Goal: Register for event/course

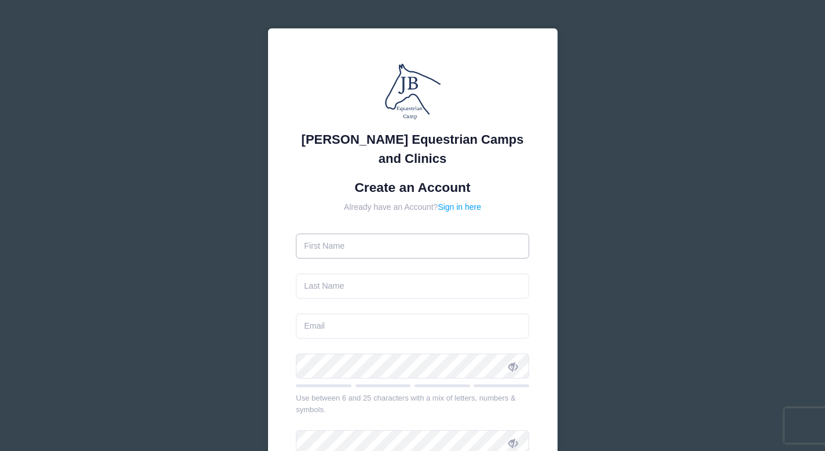
click at [396, 255] on input "text" at bounding box center [412, 245] width 233 height 25
click at [397, 250] on input "text" at bounding box center [412, 245] width 233 height 25
type input "[PERSON_NAME]"
type input "[EMAIL_ADDRESS][DOMAIN_NAME]"
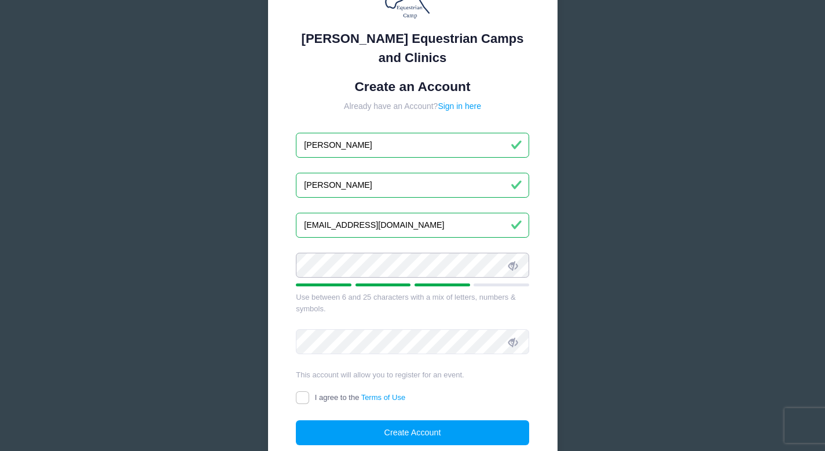
scroll to position [118, 0]
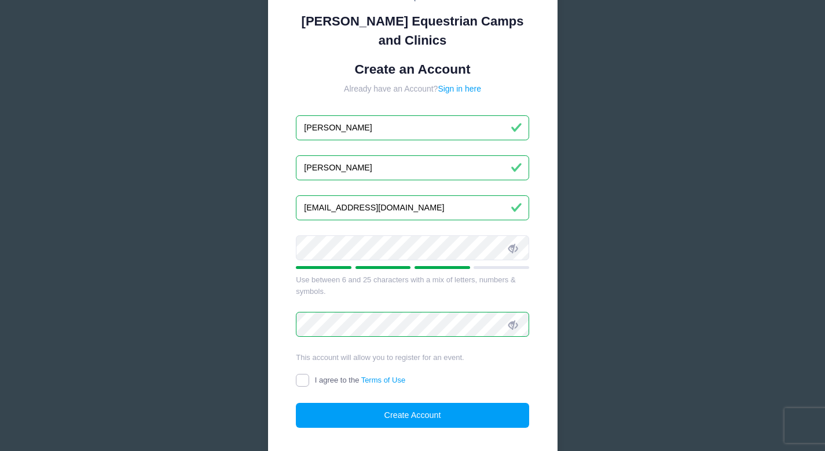
click at [303, 379] on input "I agree to the Terms of Use" at bounding box center [302, 379] width 13 height 13
checkbox input "true"
click at [373, 413] on button "Create Account" at bounding box center [412, 414] width 233 height 25
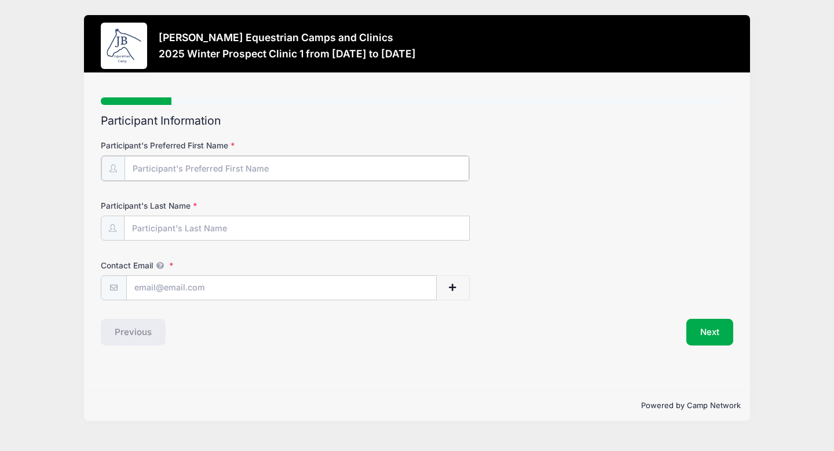
click at [216, 169] on input "Participant's Preferred First Name" at bounding box center [296, 168] width 345 height 25
type input "Kate"
type input "[PERSON_NAME]"
type input "[EMAIL_ADDRESS][DOMAIN_NAME]"
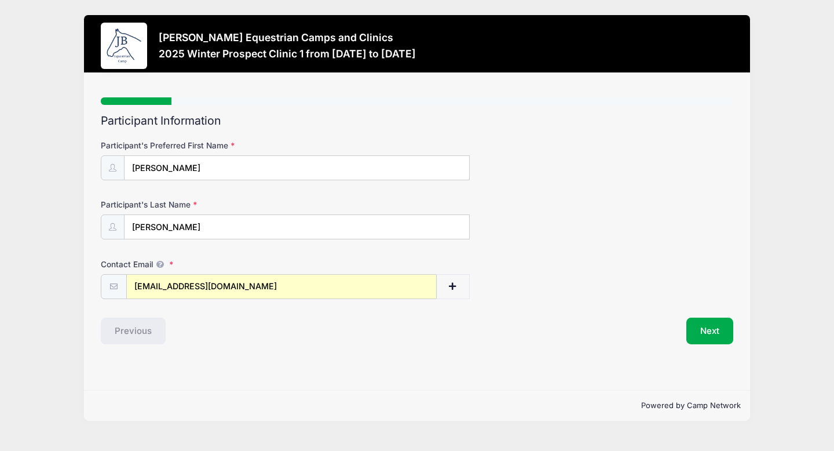
click at [270, 373] on div "Step 1 /7 Step 1 Step 2 Step 3 Step 4 Step 5 Step 6 Policies Extra Items Summar…" at bounding box center [417, 231] width 666 height 317
click at [706, 331] on button "Next" at bounding box center [709, 330] width 47 height 27
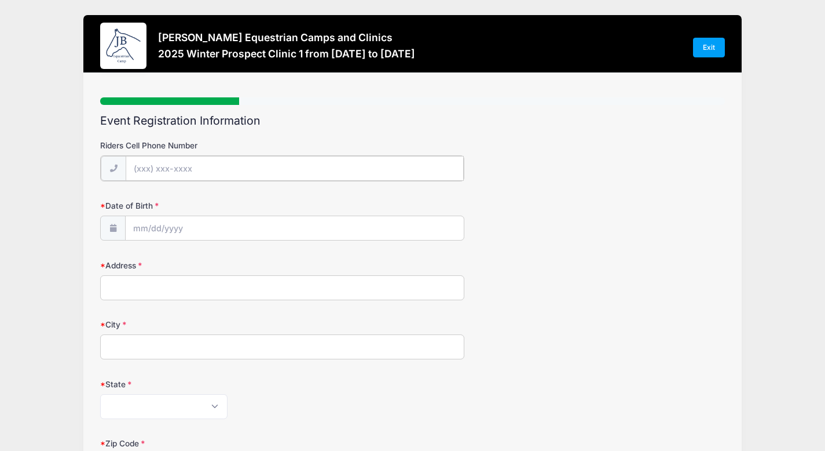
click at [239, 163] on input "Riders Cell Phone Number" at bounding box center [295, 168] width 338 height 25
click at [508, 177] on div "Riders Cell Phone Number" at bounding box center [412, 160] width 625 height 41
click at [368, 159] on input "Riders Cell Phone Number" at bounding box center [295, 168] width 338 height 25
type input "(630) 945-2880"
click at [266, 230] on input "Date of Birth" at bounding box center [295, 227] width 338 height 25
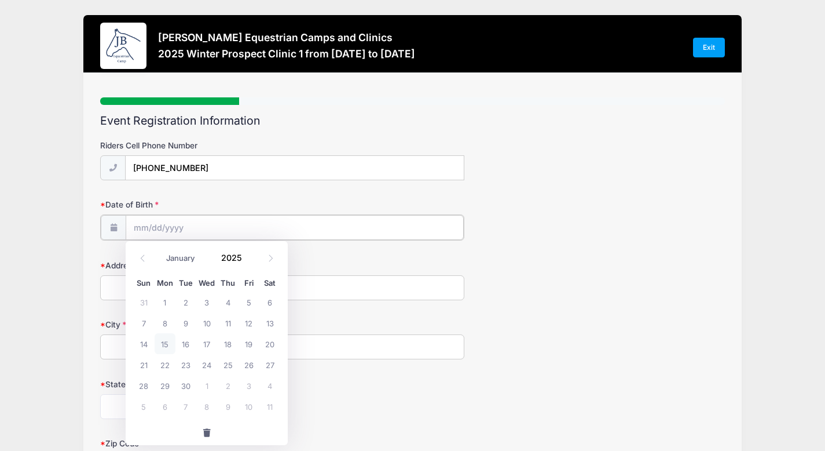
click at [298, 228] on input "Date of Birth" at bounding box center [295, 227] width 338 height 25
click at [247, 261] on span at bounding box center [249, 262] width 8 height 9
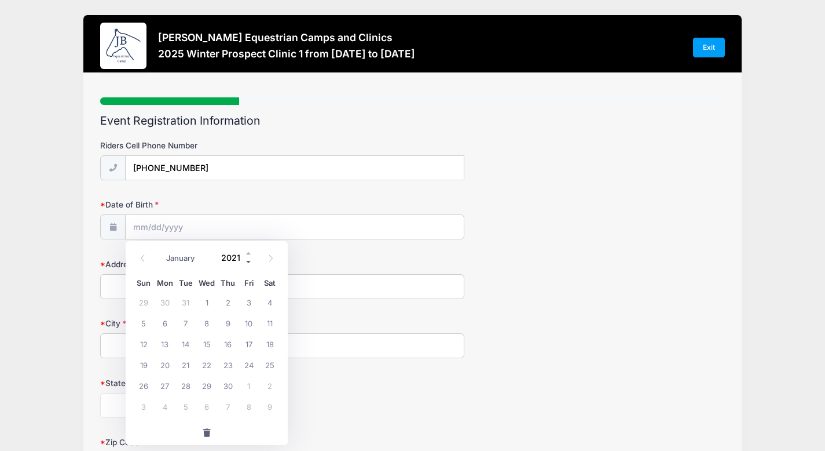
click at [247, 261] on span at bounding box center [249, 262] width 8 height 9
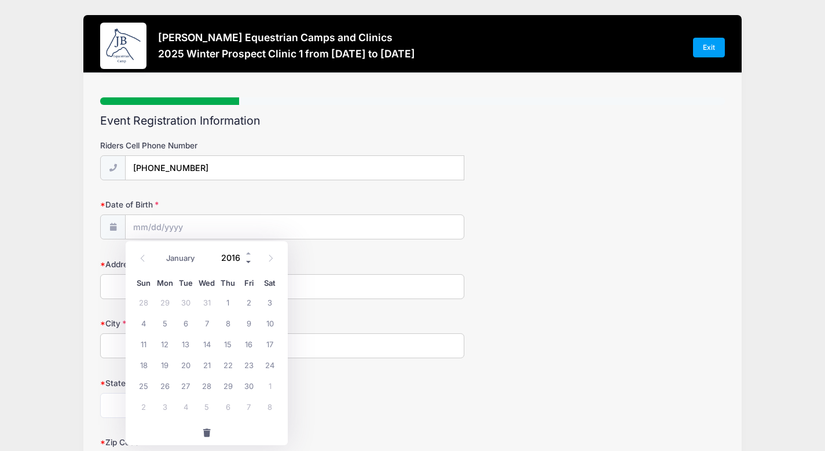
click at [247, 261] on span at bounding box center [249, 262] width 8 height 9
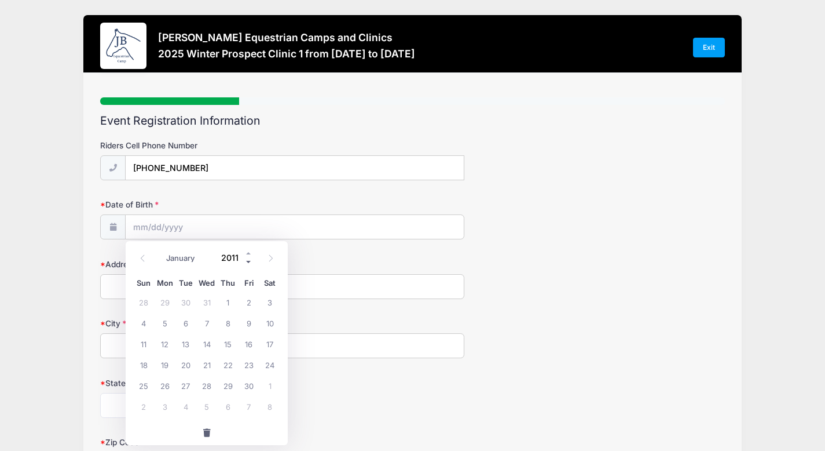
click at [247, 261] on span at bounding box center [249, 262] width 8 height 9
type input "2008"
click at [248, 302] on span "5" at bounding box center [249, 301] width 21 height 21
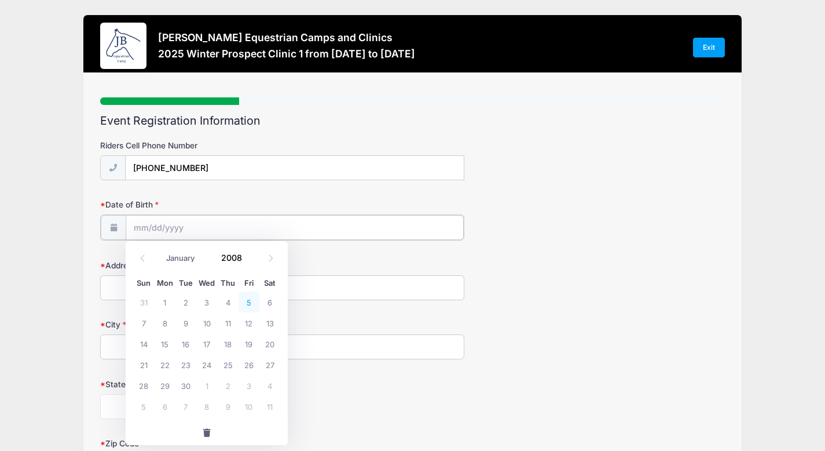
type input "09/05/2008"
click at [188, 286] on input "Address" at bounding box center [282, 286] width 364 height 25
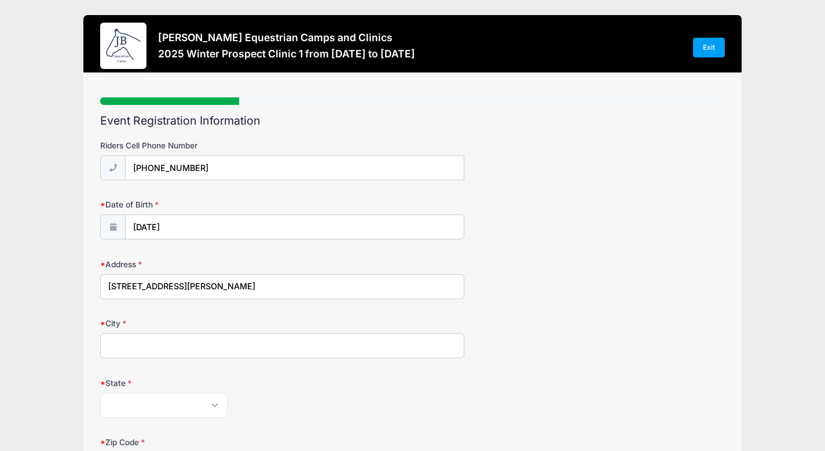
type input "570 Phillips Ave"
type input "Glen Ellyn"
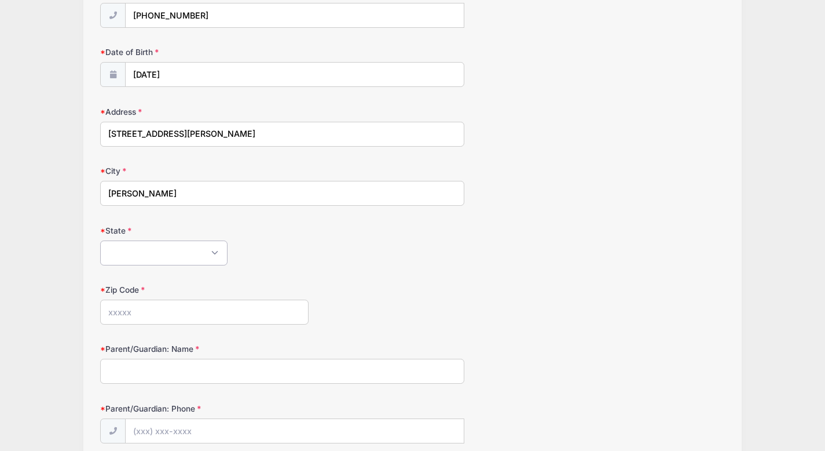
scroll to position [190, 0]
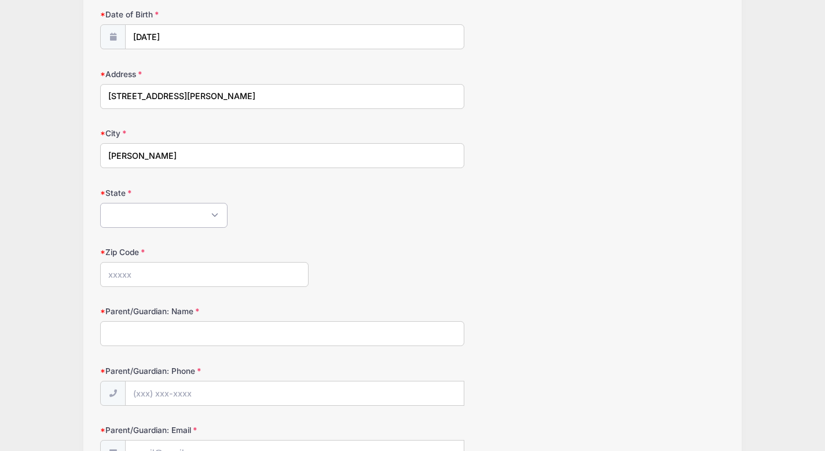
click at [153, 218] on select "Alabama Alaska American Samoa Arizona Arkansas Armed Forces Africa Armed Forces…" at bounding box center [163, 215] width 127 height 25
select select "IL"
click at [147, 279] on input "Zip Code" at bounding box center [204, 274] width 208 height 25
type input "60137"
click at [137, 333] on input "Parent/Guardian: Name" at bounding box center [282, 333] width 364 height 25
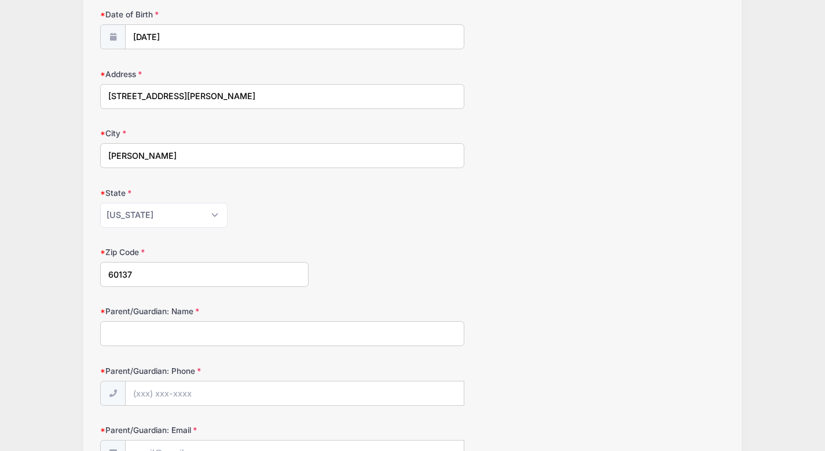
click at [172, 330] on input "Parent/Guardian: Name" at bounding box center [282, 333] width 364 height 25
type input "Sarah Goddard Adler"
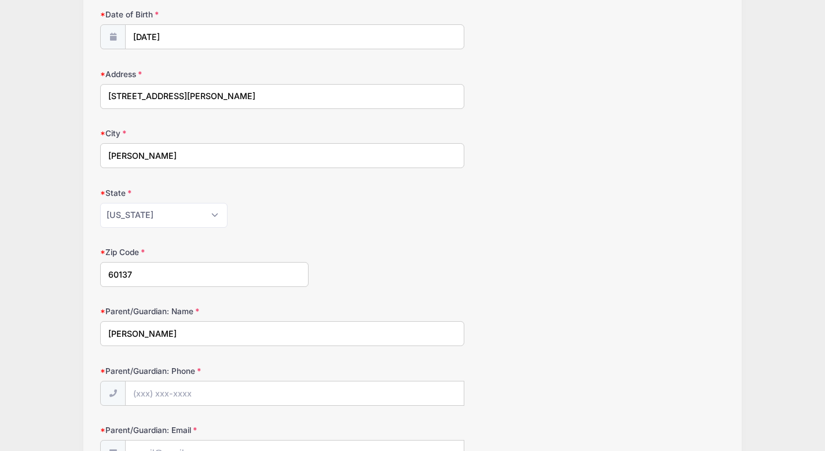
type input "Sarah Goddard Adler"
type input "(847) 224-6596"
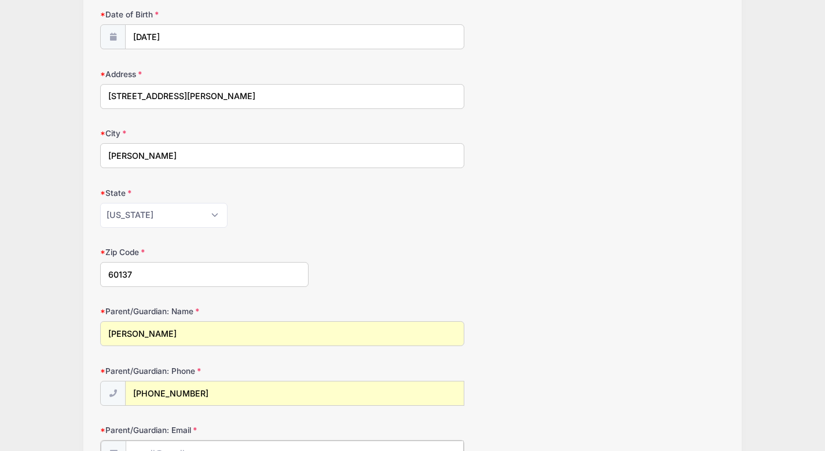
type input "[EMAIL_ADDRESS][DOMAIN_NAME]"
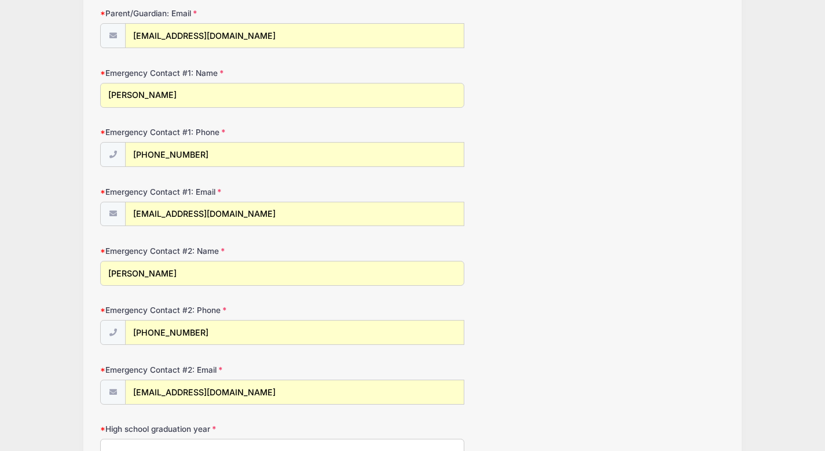
scroll to position [608, 0]
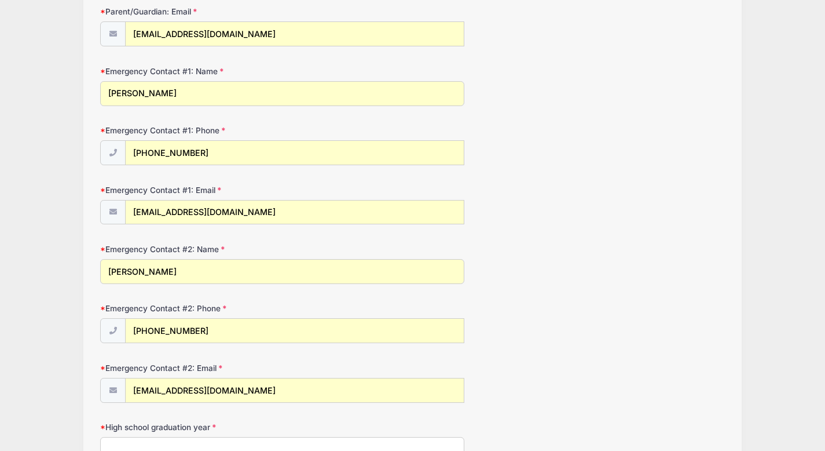
drag, startPoint x: 197, startPoint y: 270, endPoint x: 74, endPoint y: 268, distance: 122.8
click at [74, 268] on div "Jessica Braswell Equestrian Camps and Clinics 2025 Winter Prospect Clinic 1 fro…" at bounding box center [412, 321] width 790 height 1858
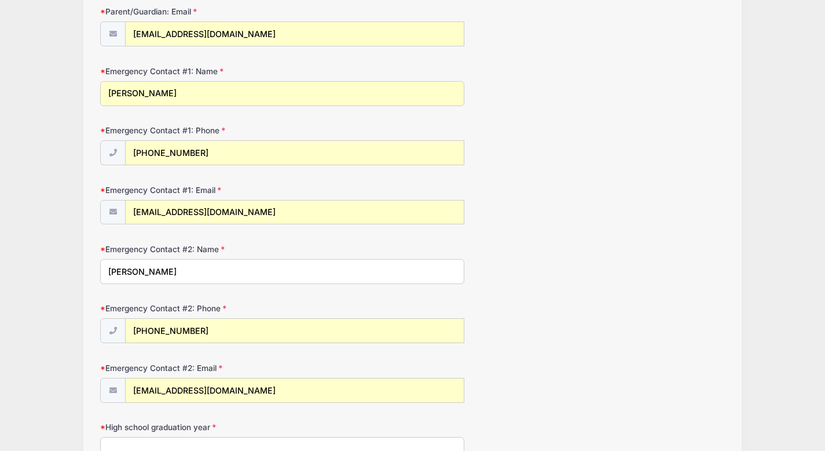
type input "Mercy Goddard"
click at [211, 329] on input "(847) 224-6596" at bounding box center [295, 330] width 338 height 25
drag, startPoint x: 211, startPoint y: 329, endPoint x: 123, endPoint y: 327, distance: 88.0
click at [123, 327] on div "(847) 224-6596" at bounding box center [282, 331] width 364 height 26
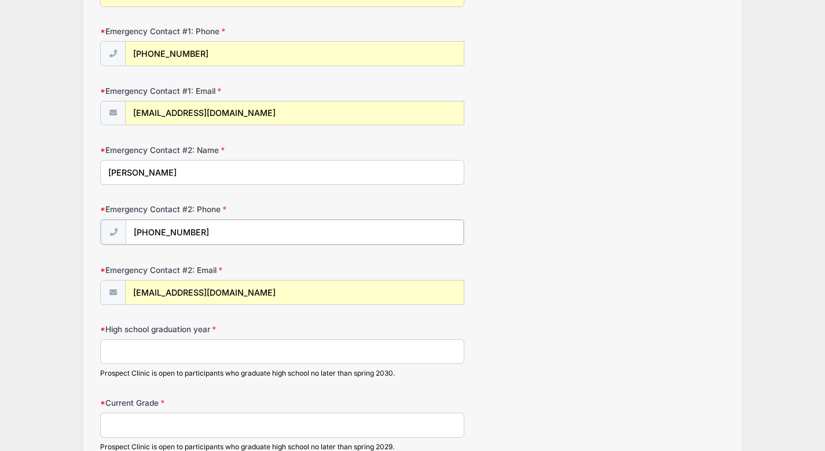
scroll to position [723, 0]
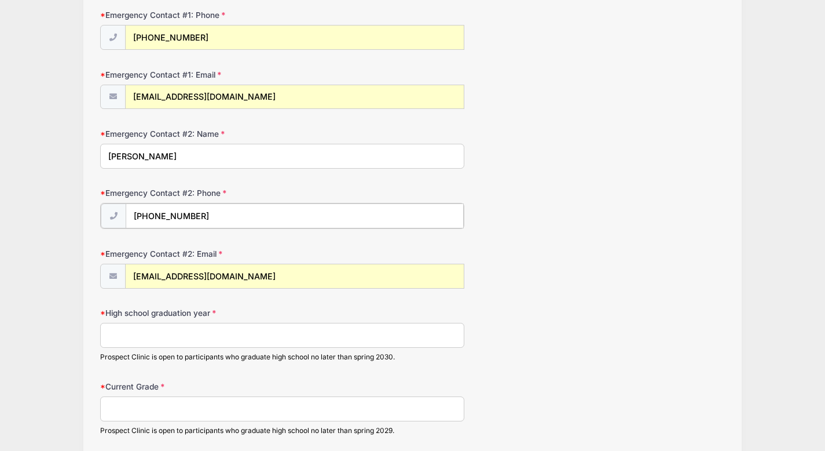
type input "(815) 494-4498"
drag, startPoint x: 179, startPoint y: 155, endPoint x: 80, endPoint y: 155, distance: 99.0
click at [80, 155] on div "Jessica Braswell Equestrian Camps and Clinics 2025 Winter Prospect Clinic 1 fro…" at bounding box center [412, 206] width 790 height 1858
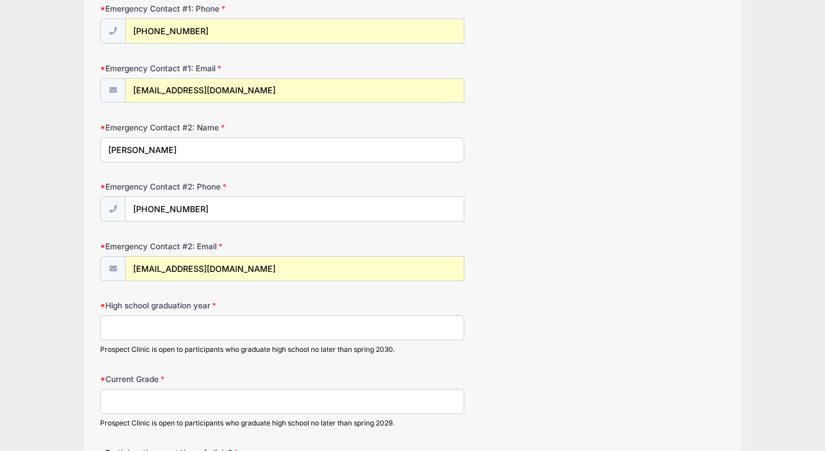
scroll to position [746, 0]
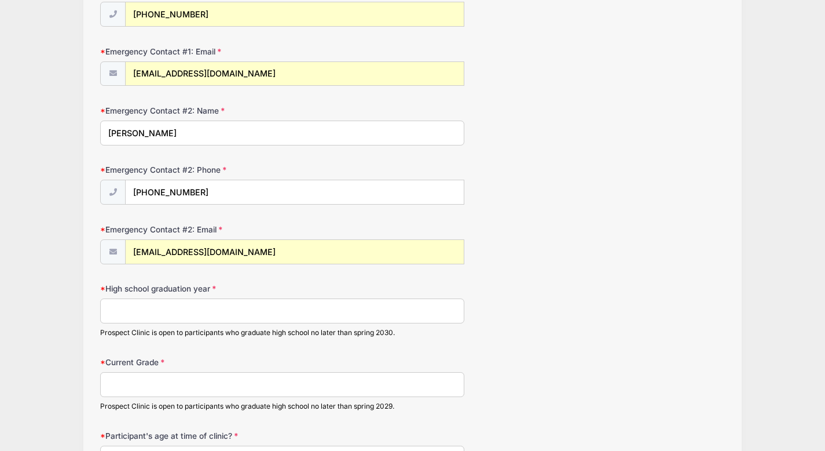
type input "Philis"
click at [170, 312] on input "High school graduation year" at bounding box center [282, 310] width 364 height 25
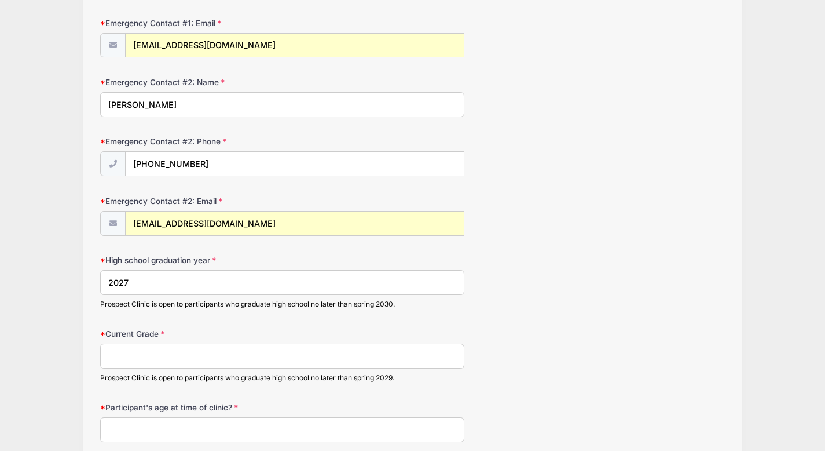
scroll to position [777, 0]
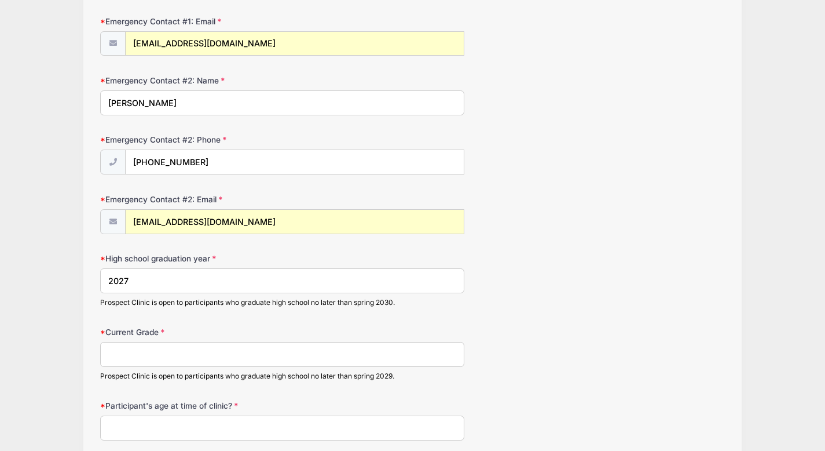
type input "2027"
click at [153, 360] on input "Current Grade" at bounding box center [282, 354] width 364 height 25
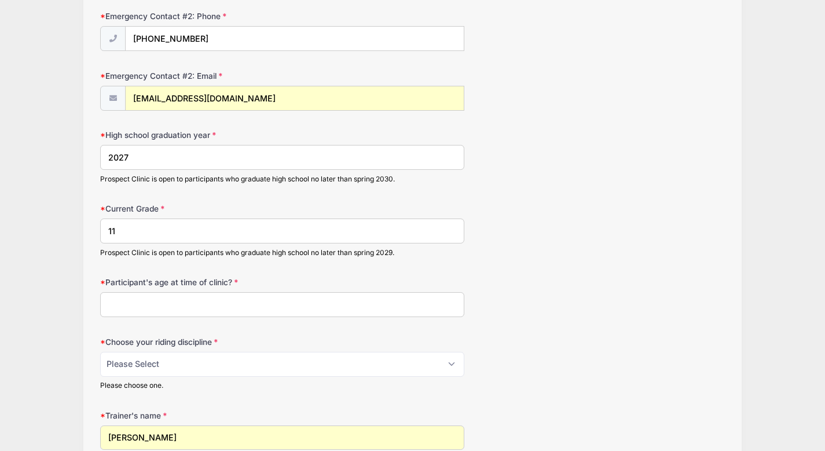
scroll to position [913, 0]
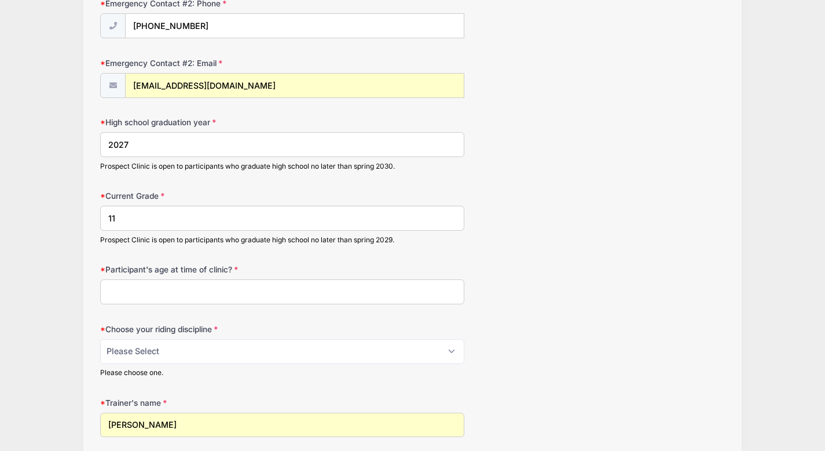
type input "11"
click at [151, 288] on input "Participant's age at time of clinic?" at bounding box center [282, 291] width 364 height 25
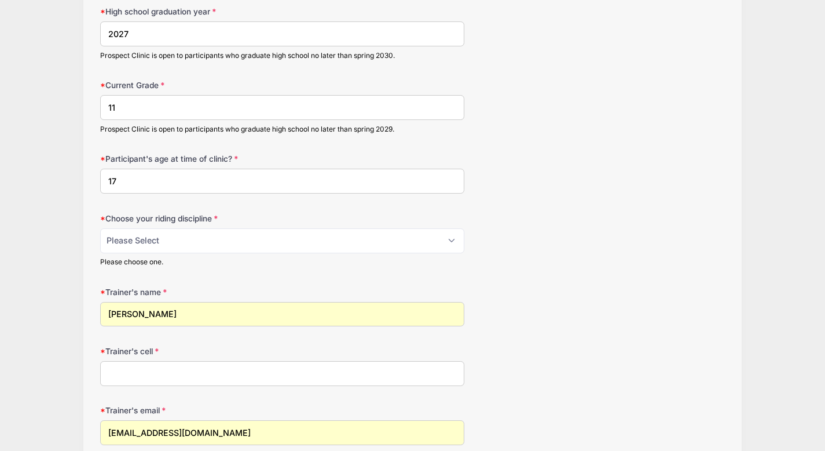
scroll to position [1043, 0]
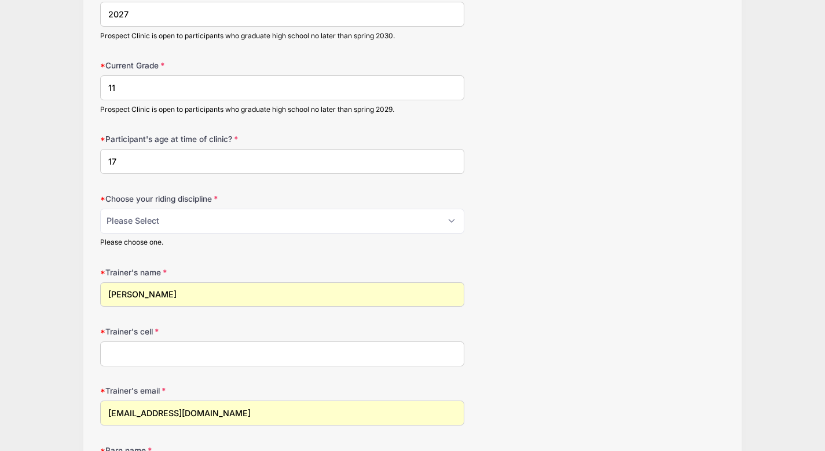
type input "17"
click at [133, 219] on select "Please Select jumping seat western reining western horsemanship" at bounding box center [282, 220] width 364 height 25
select select "jumping seat"
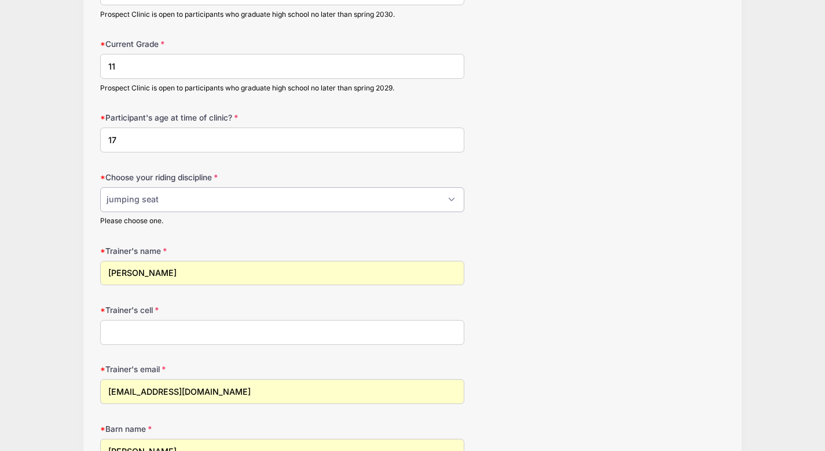
scroll to position [1080, 0]
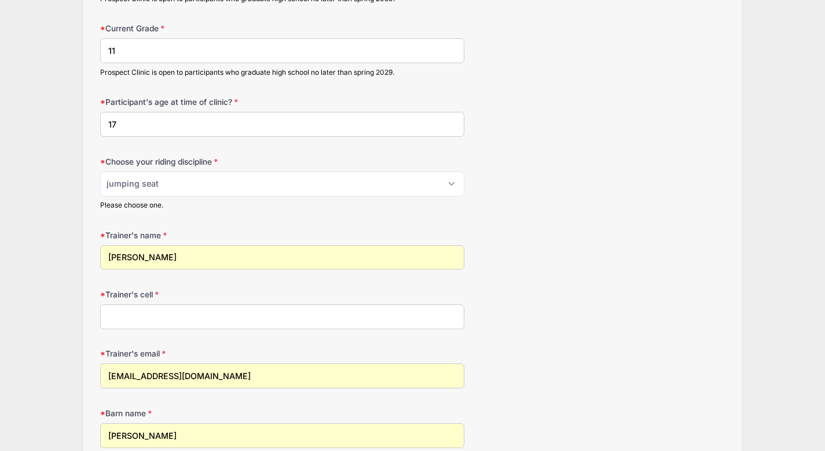
drag, startPoint x: 187, startPoint y: 266, endPoint x: 66, endPoint y: 258, distance: 121.3
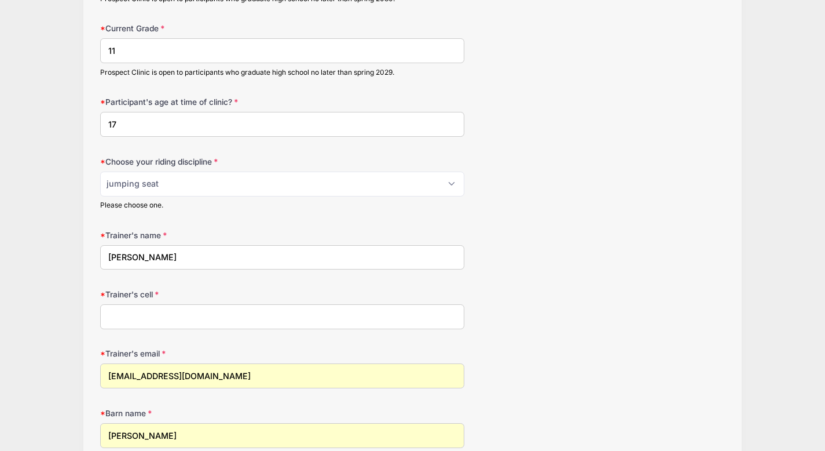
type input "Carli Curtis"
click at [126, 313] on input "Trainer's cell" at bounding box center [282, 316] width 364 height 25
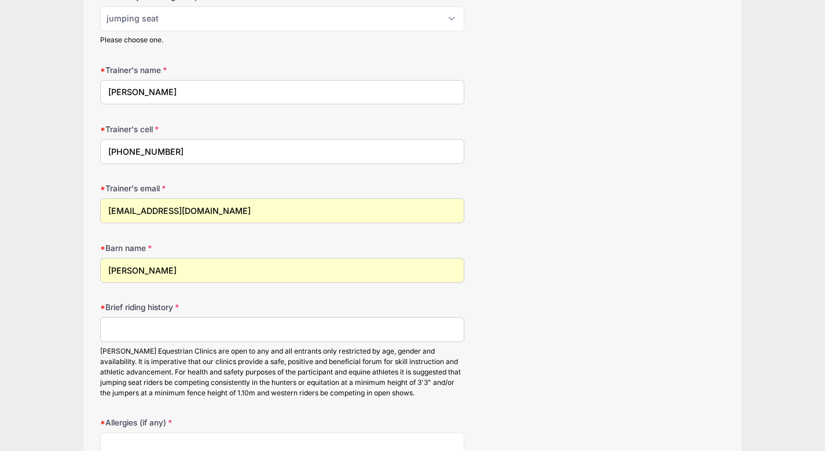
scroll to position [1265, 0]
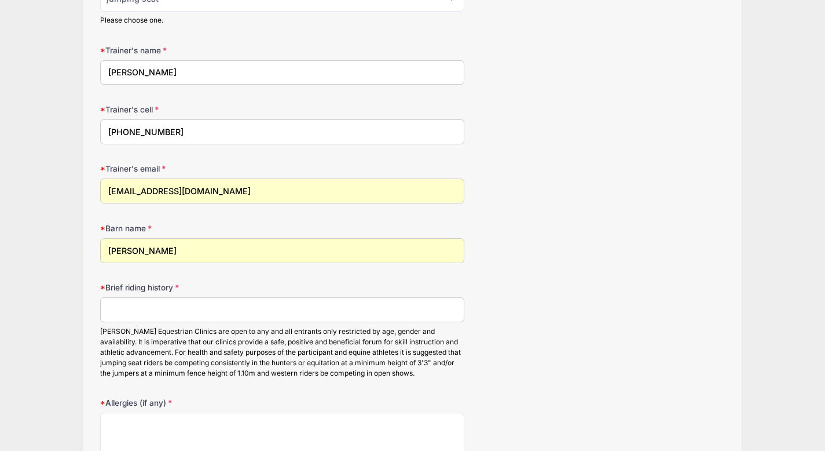
type input "224-425-2896"
drag, startPoint x: 207, startPoint y: 195, endPoint x: 99, endPoint y: 184, distance: 108.3
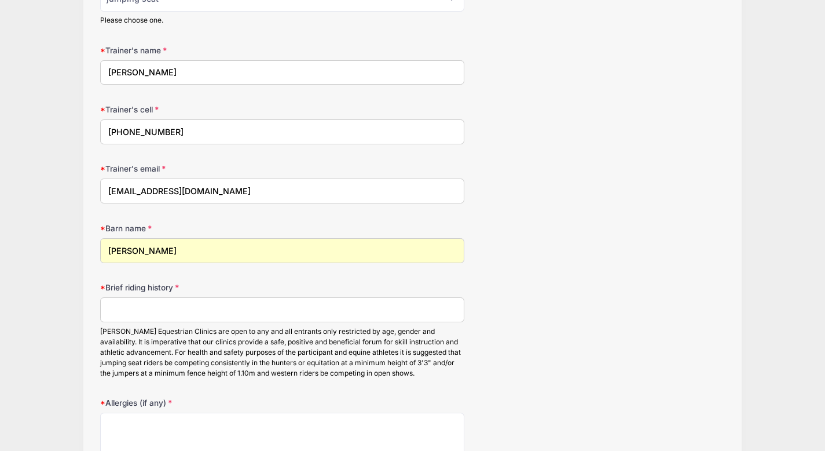
type input "carlicurtis17@yahoo.com"
drag, startPoint x: 206, startPoint y: 248, endPoint x: 41, endPoint y: 241, distance: 165.2
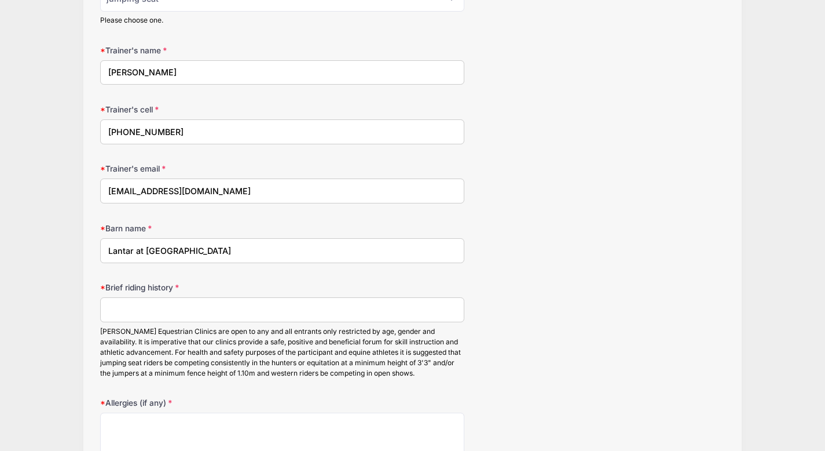
type input "Lantar at Oak Lawn"
click at [123, 305] on input "Brief riding history" at bounding box center [282, 309] width 364 height 25
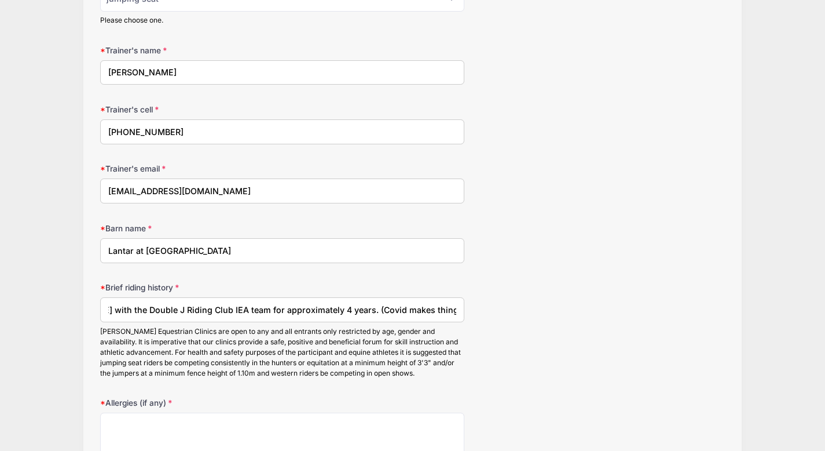
scroll to position [0, 67]
click at [371, 310] on input "Kate rode with the Double J Riding Club IEA team for approximately 4 years. (Co…" at bounding box center [282, 309] width 364 height 25
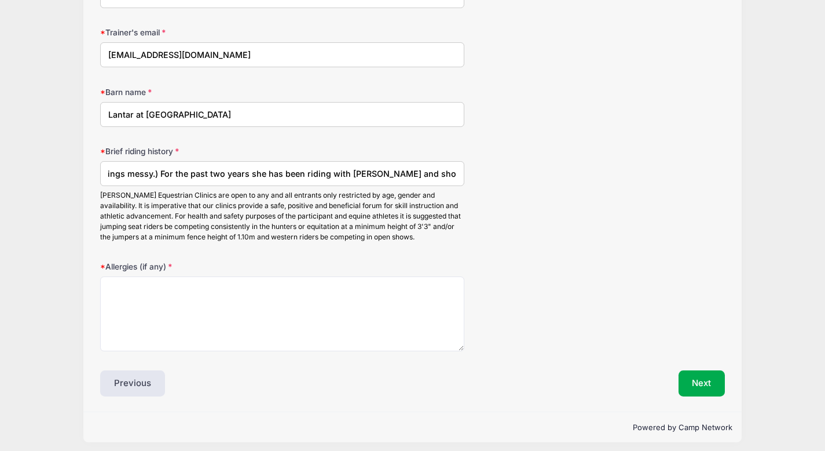
scroll to position [1405, 0]
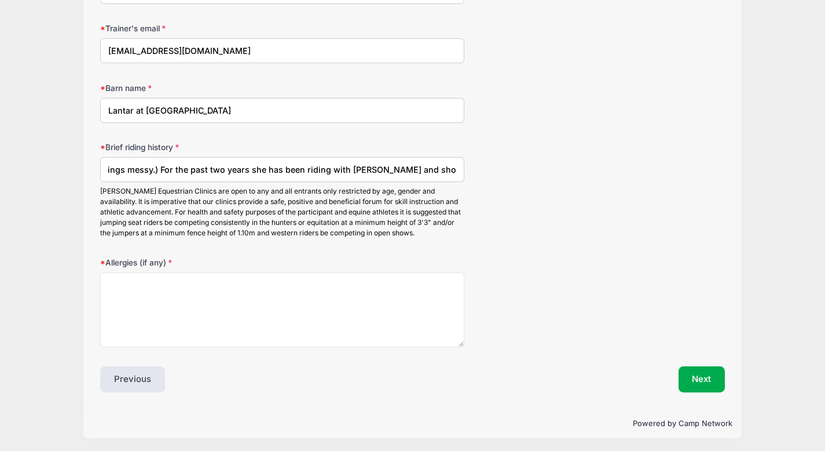
type input "Kate rode with the Double J Riding Club IEA team for approximately 4 years. (Co…"
click at [303, 306] on textarea "Allergies (if any)" at bounding box center [282, 309] width 364 height 75
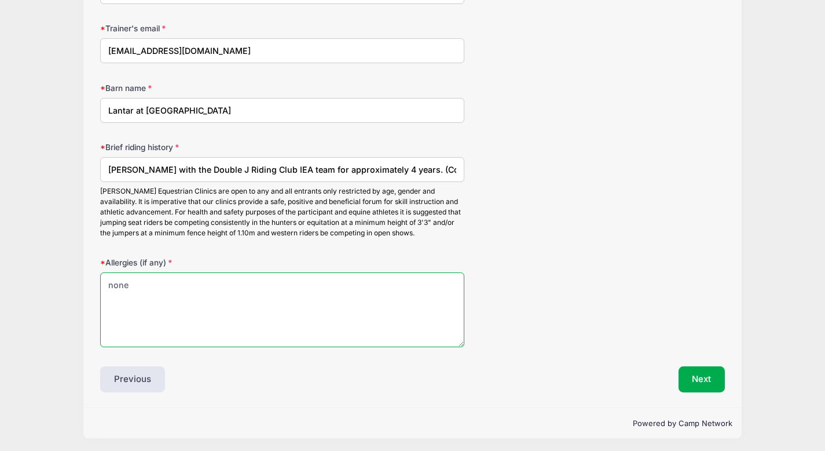
type textarea "none"
click at [430, 170] on input "Kate rode with the Double J Riding Club IEA team for approximately 4 years. (Co…" at bounding box center [282, 169] width 364 height 25
click at [448, 169] on input "Kate rode with the Double J Riding Club IEA team for approximately 4 years. For…" at bounding box center [282, 169] width 364 height 25
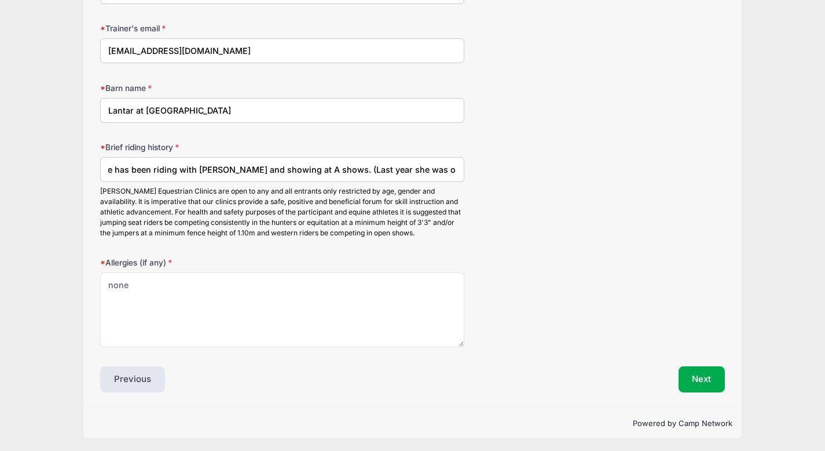
click at [308, 169] on input "Kate rode with the Double J Riding Club IEA team for approximately 4 years. For…" at bounding box center [282, 169] width 364 height 25
click at [456, 171] on input "Kate rode with the Double J Riding Club IEA team for approximately 4 years. For…" at bounding box center [282, 169] width 364 height 25
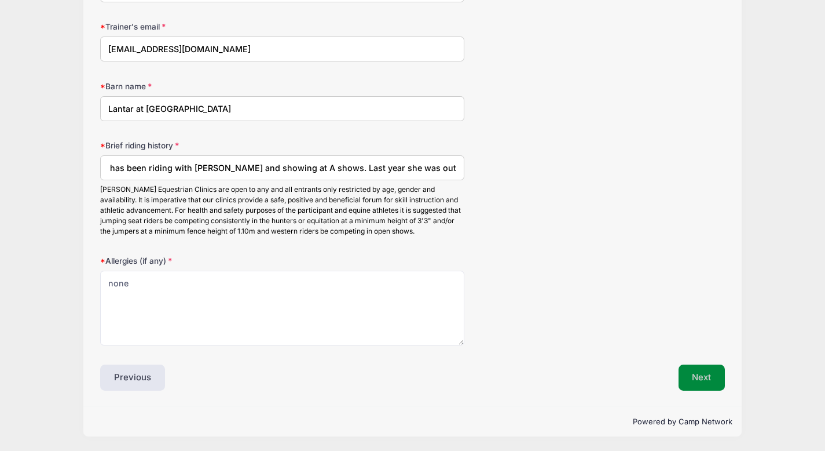
type input "Kate rode with the Double J Riding Club IEA team for approximately 4 years. For…"
click at [701, 371] on button "Next" at bounding box center [702, 377] width 47 height 27
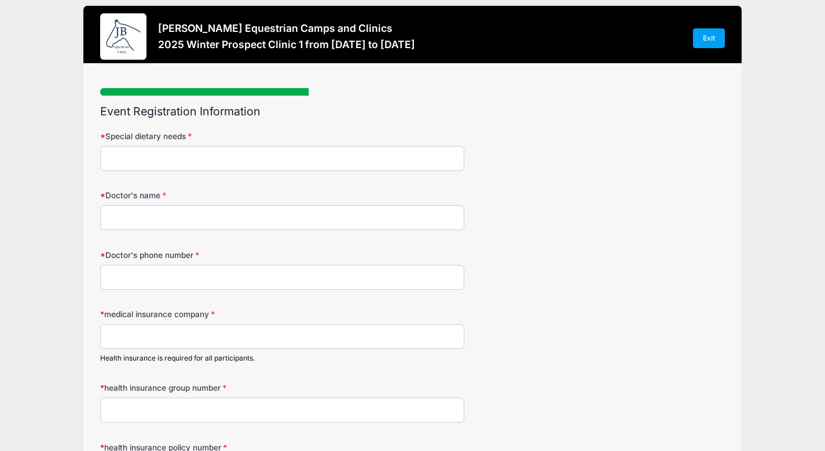
scroll to position [12, 0]
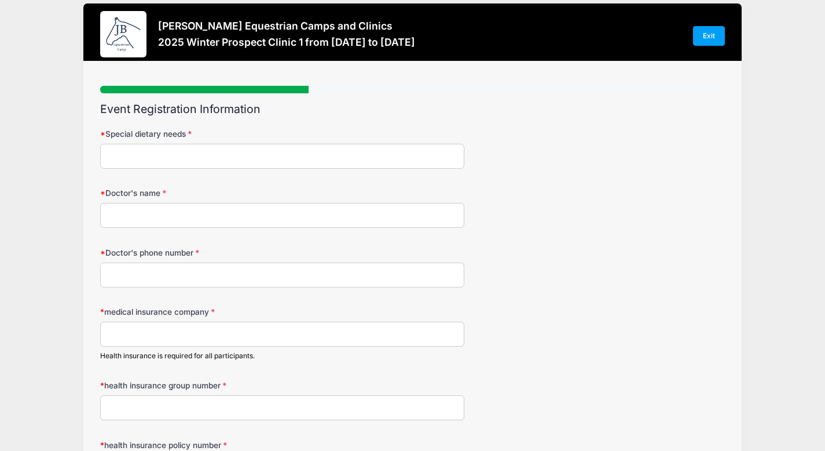
click at [262, 161] on input "Special dietary needs" at bounding box center [282, 156] width 364 height 25
type input "none"
type input "Sabrina Zubaire"
click at [235, 270] on input "Doctor's phone number" at bounding box center [282, 274] width 364 height 25
type input "630-653-5115"
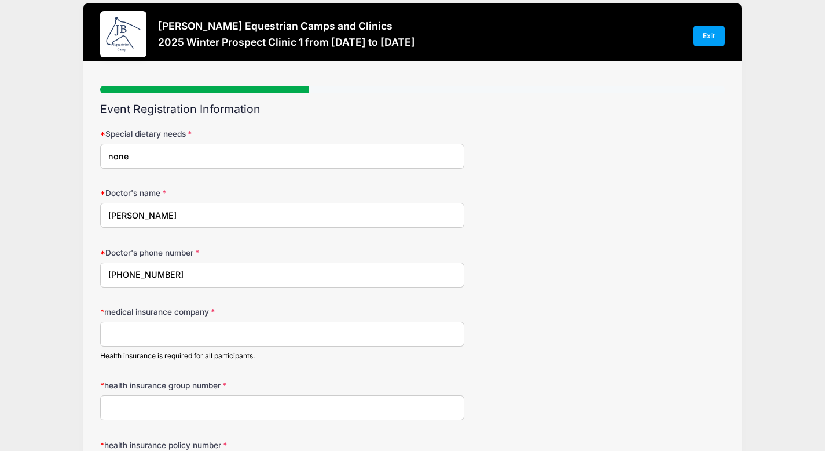
click at [210, 338] on input "medical insurance company" at bounding box center [282, 333] width 364 height 25
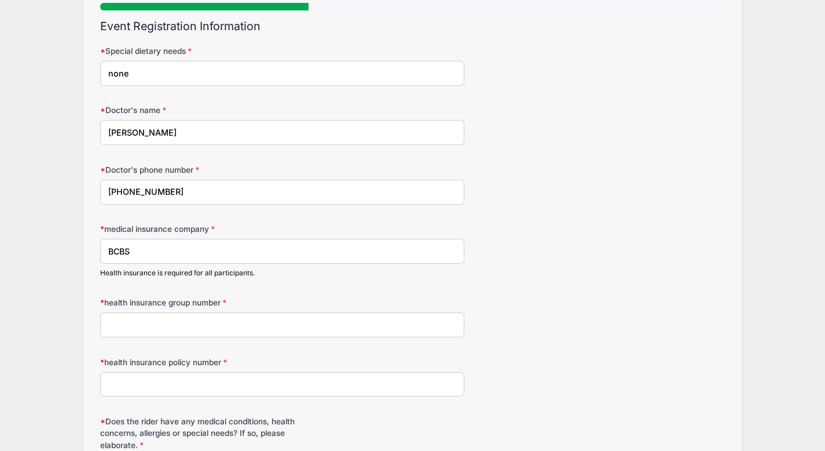
scroll to position [113, 0]
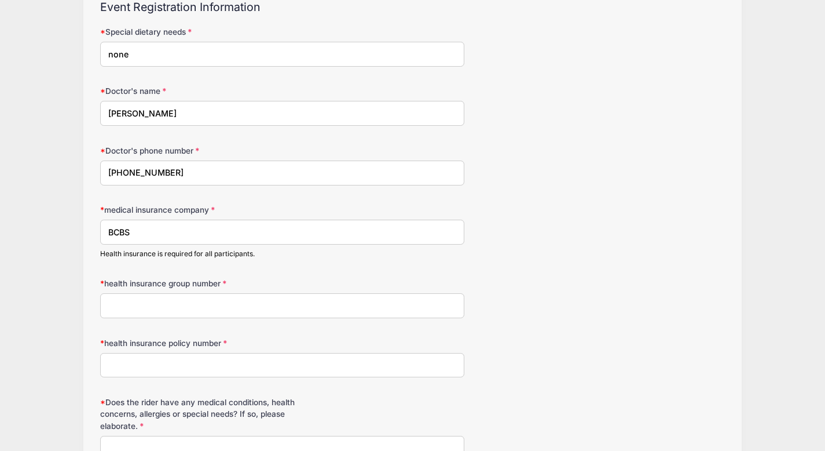
type input "BCBS"
click at [186, 304] on input "health insurance group number" at bounding box center [282, 305] width 364 height 25
click at [124, 305] on input "PCO163" at bounding box center [282, 305] width 364 height 25
type input "PC0163"
click at [128, 367] on input "health insurance policy number" at bounding box center [282, 365] width 364 height 25
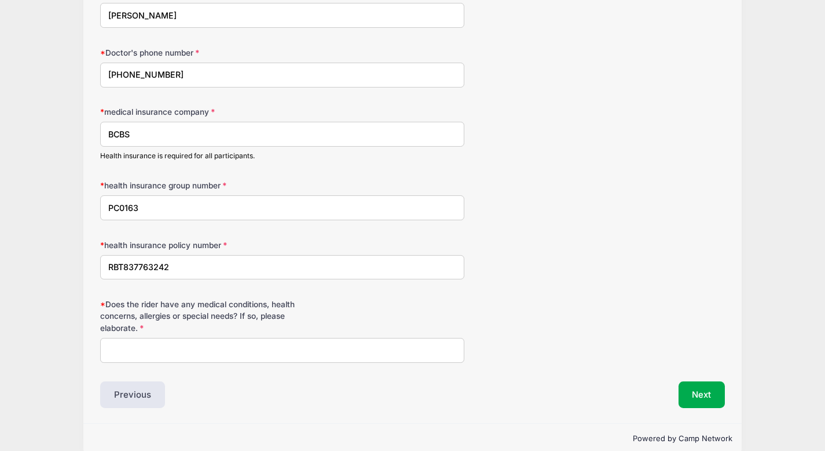
scroll to position [229, 0]
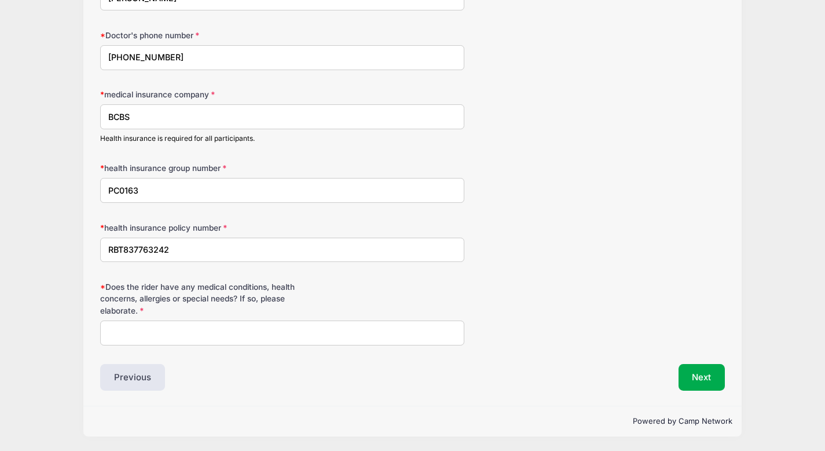
type input "RBT837763242"
click at [153, 334] on input "Does the rider have any medical conditions, health concerns, allergies or speci…" at bounding box center [282, 332] width 364 height 25
type input "She is in excellent health. She did have her thyroid removed in Septmeber 2024 …"
click at [697, 378] on button "Next" at bounding box center [702, 377] width 47 height 27
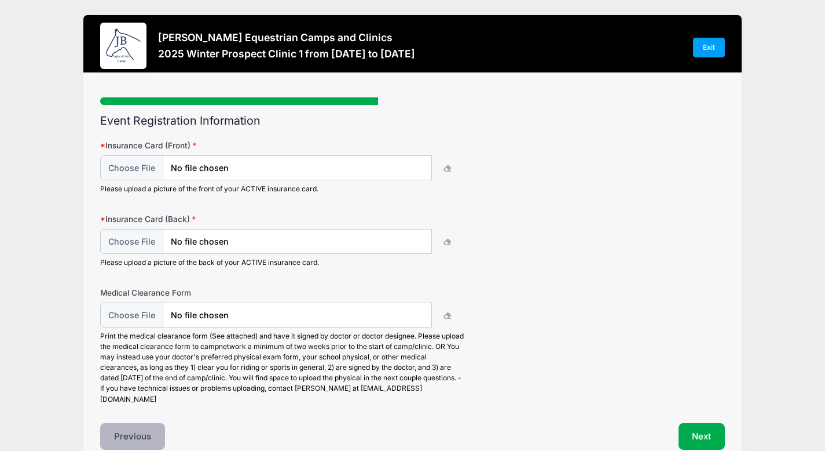
click at [142, 424] on button "Previous" at bounding box center [132, 436] width 65 height 27
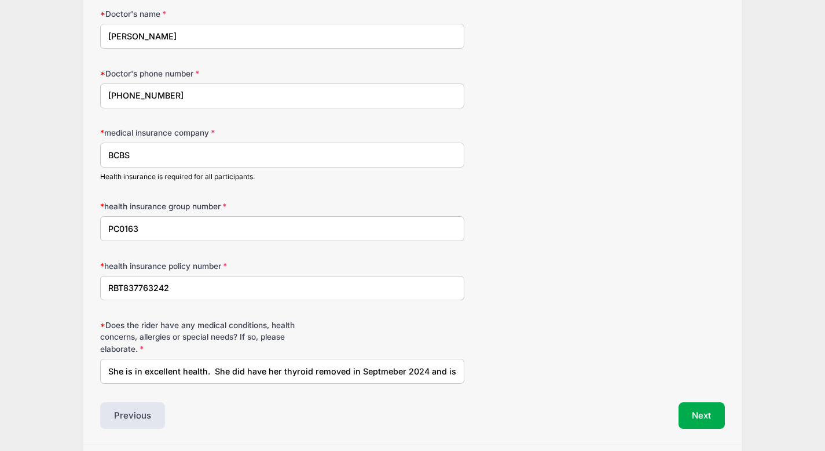
scroll to position [229, 0]
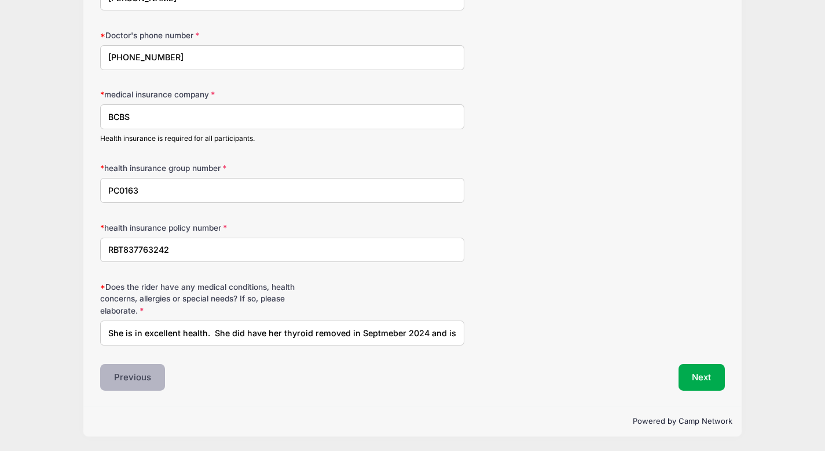
click at [132, 378] on button "Previous" at bounding box center [132, 377] width 65 height 27
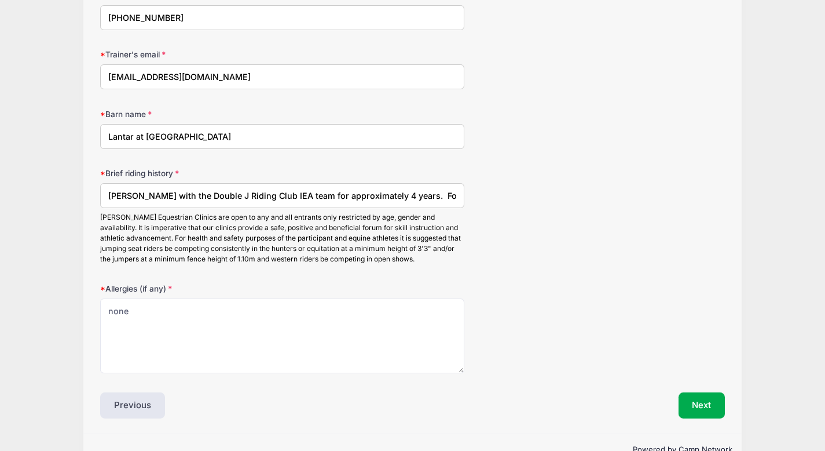
scroll to position [1407, 0]
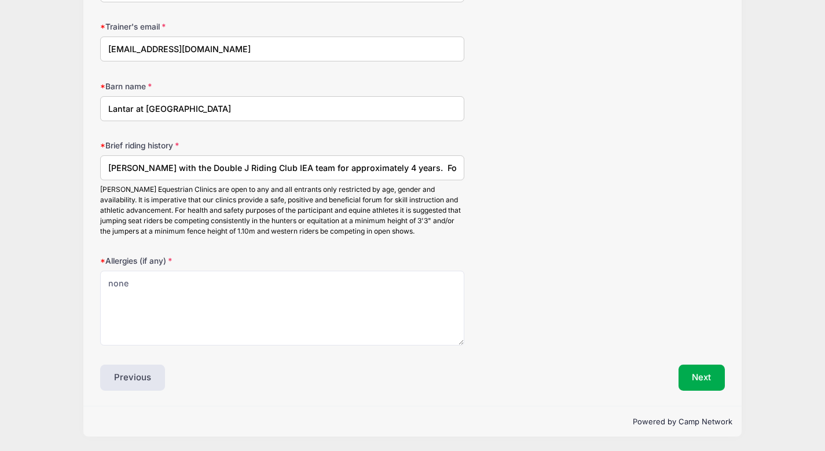
click at [433, 166] on input "Kate rode with the Double J Riding Club IEA team for approximately 4 years. For…" at bounding box center [282, 167] width 364 height 25
type input "Kate rode with the Double J Riding Club IEA team for approximately 4 years. For…"
click at [708, 381] on button "Next" at bounding box center [702, 377] width 47 height 27
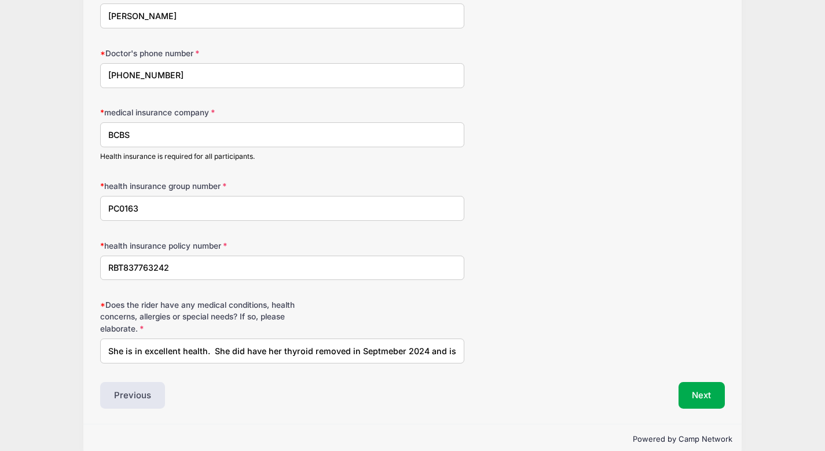
scroll to position [229, 0]
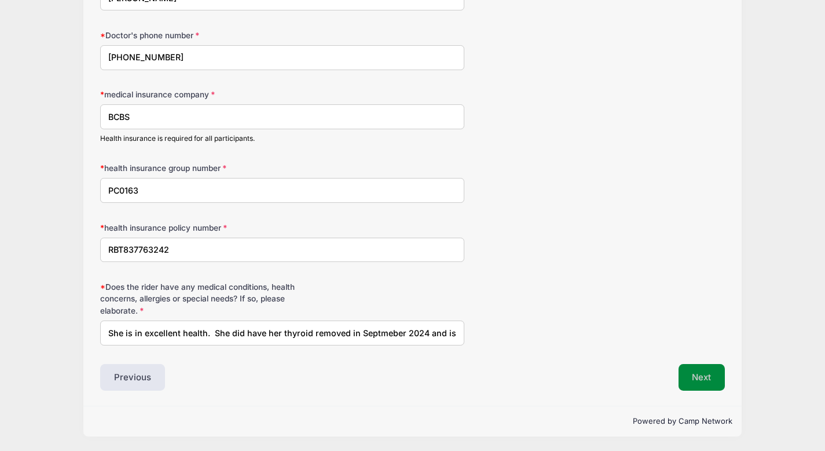
click at [696, 374] on button "Next" at bounding box center [702, 377] width 47 height 27
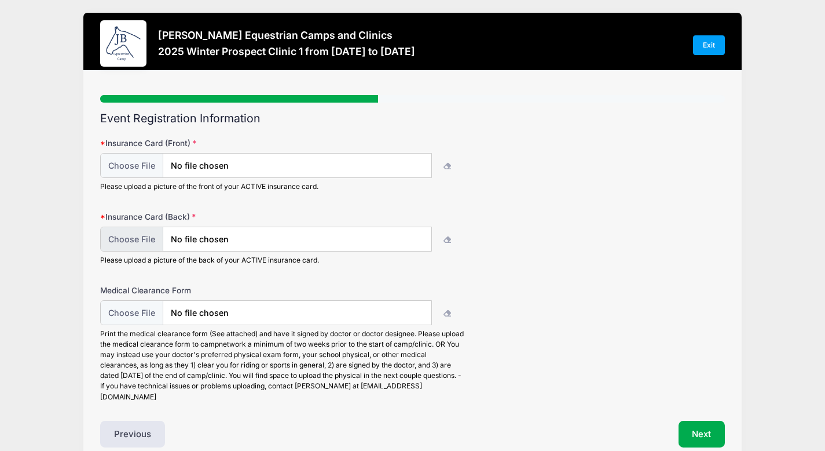
scroll to position [0, 0]
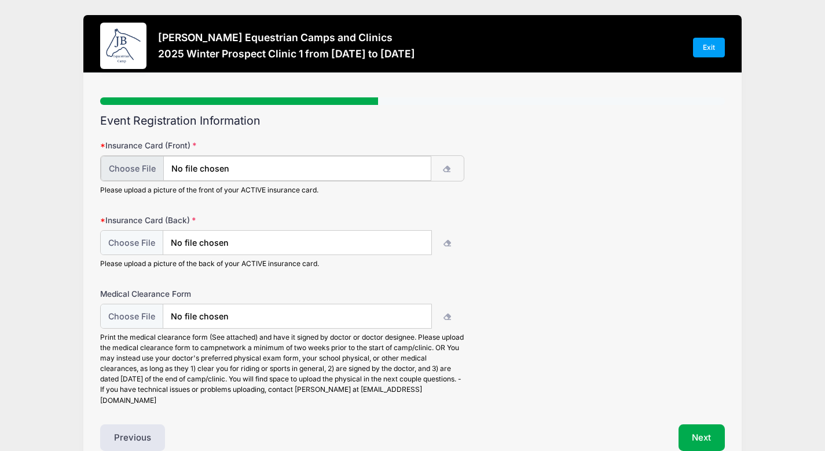
click at [296, 164] on input "file" at bounding box center [266, 168] width 331 height 25
type input "C:\fakepath\IMG_7108.heic"
click at [340, 242] on input "file" at bounding box center [266, 241] width 331 height 25
type input "C:\fakepath\IMG_7109.heic"
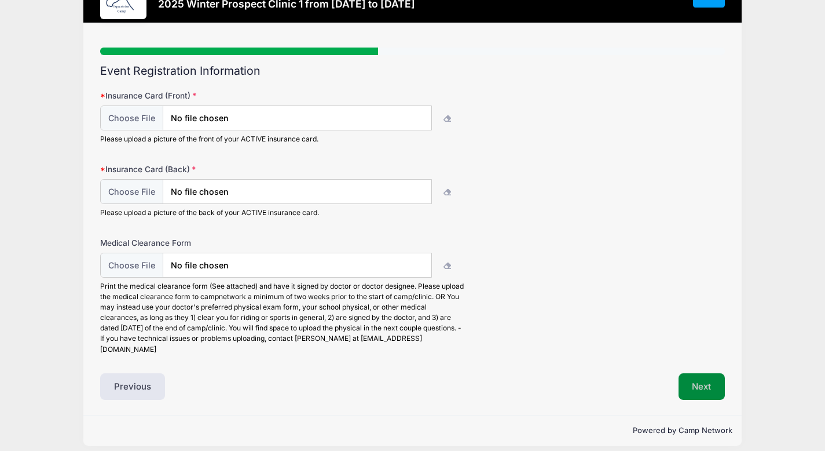
scroll to position [49, 0]
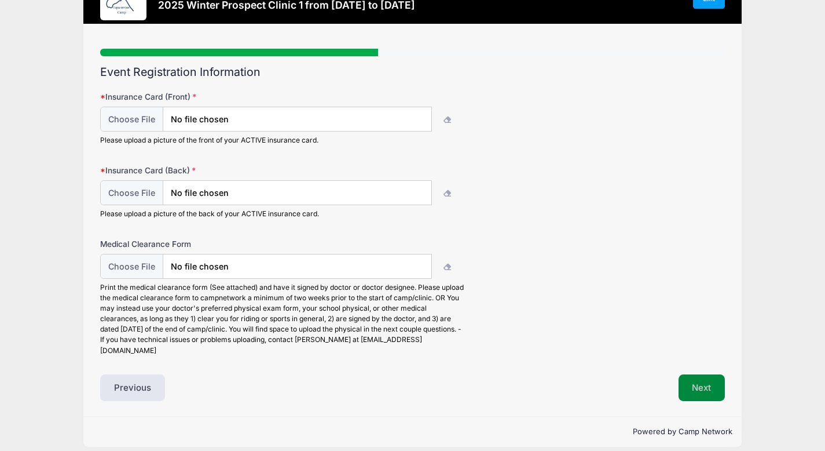
click at [698, 376] on button "Next" at bounding box center [702, 387] width 47 height 27
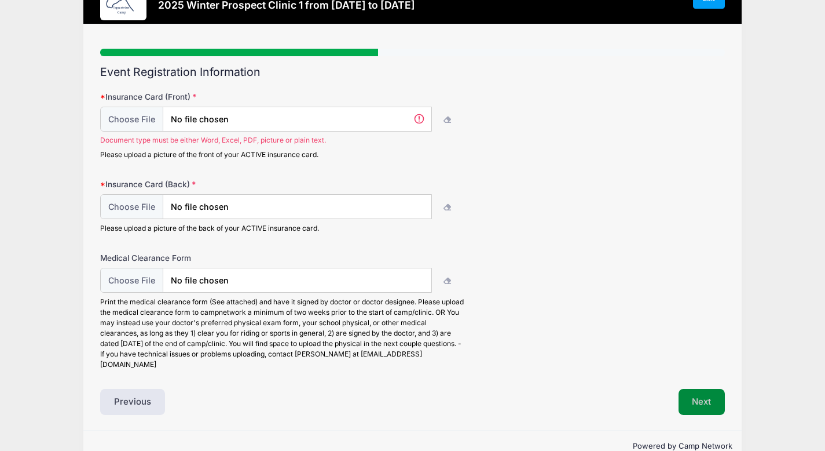
scroll to position [63, 0]
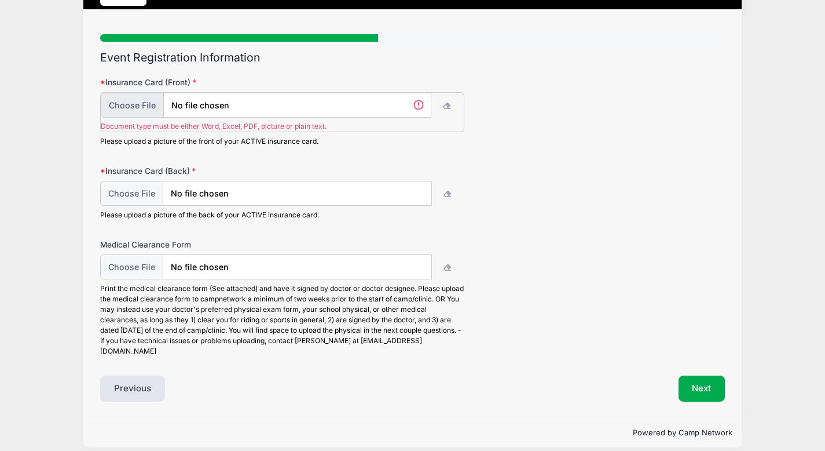
click at [283, 107] on input "file" at bounding box center [266, 105] width 331 height 25
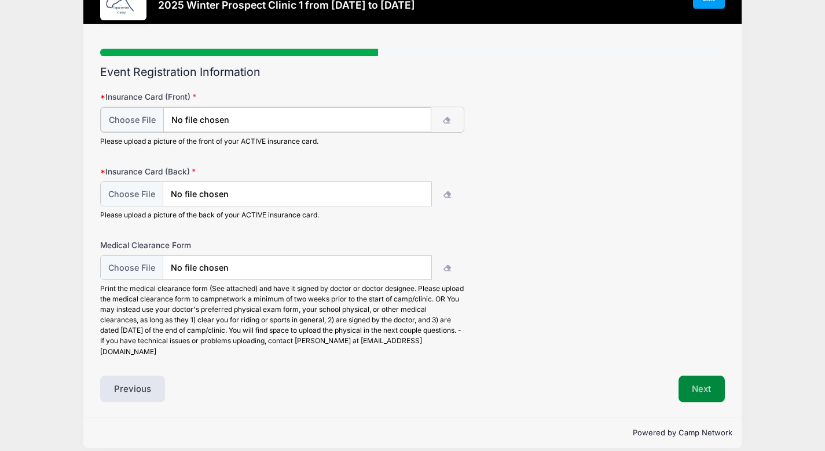
scroll to position [50, 0]
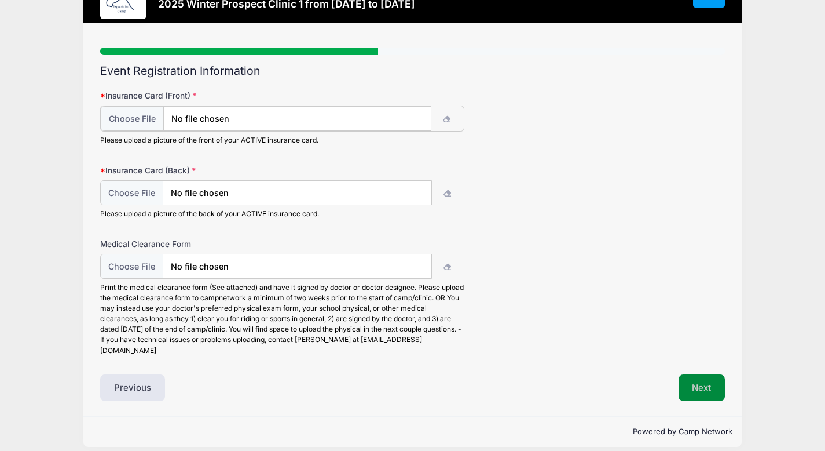
type input "C:\fakepath\IMG_7109.jpg"
click at [283, 198] on input "file" at bounding box center [266, 192] width 331 height 25
type input "C:\fakepath\IMG_7108.jpg"
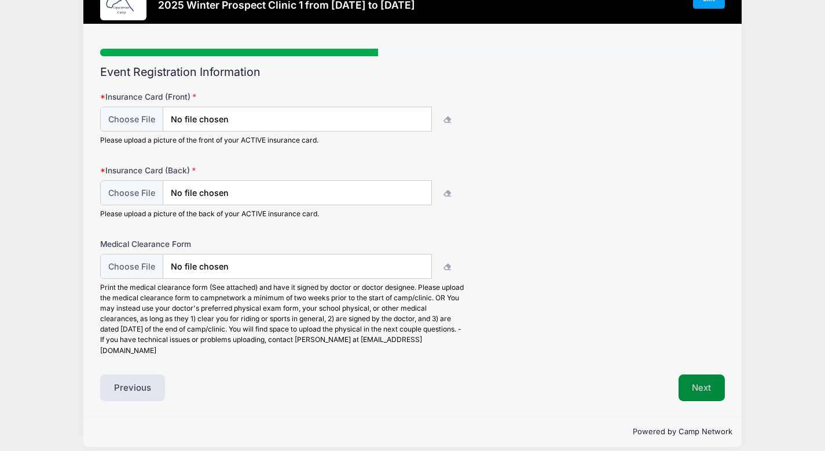
click at [701, 374] on button "Next" at bounding box center [702, 387] width 47 height 27
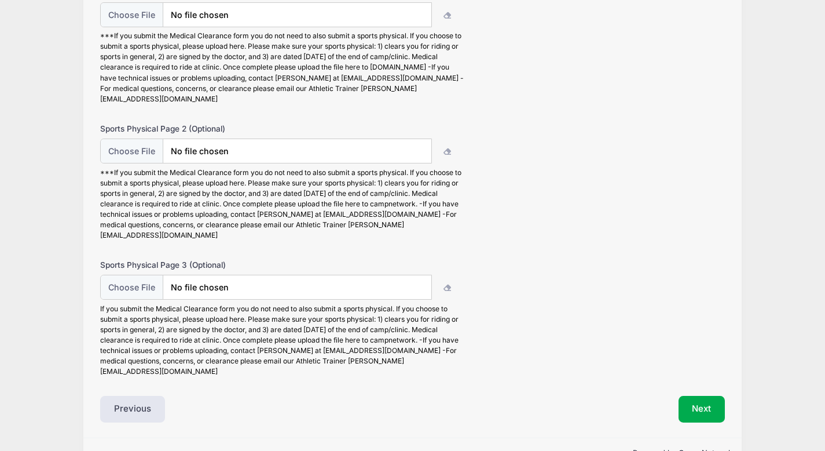
scroll to position [153, 0]
click at [708, 395] on button "Next" at bounding box center [702, 408] width 47 height 27
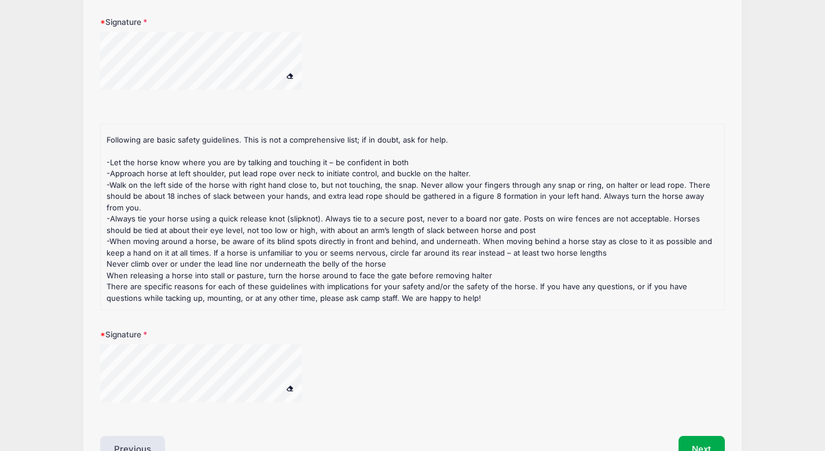
scroll to position [343, 0]
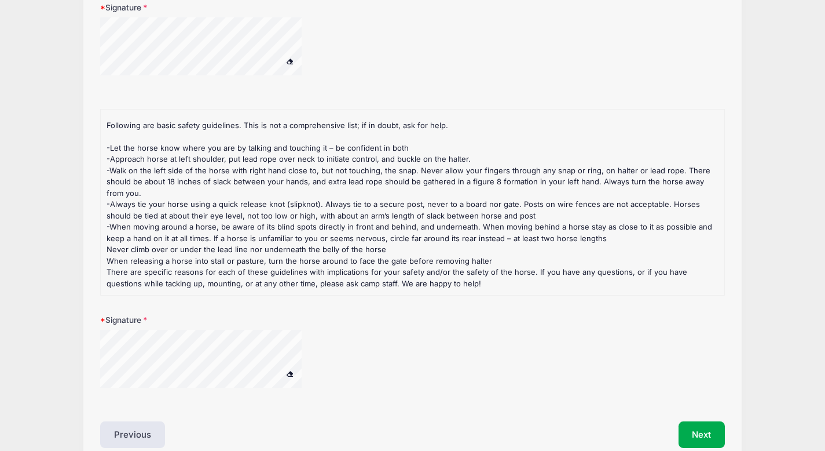
click at [290, 61] on span at bounding box center [290, 61] width 8 height 6
click at [306, 54] on div at bounding box center [216, 47] width 232 height 61
click at [306, 362] on div at bounding box center [216, 359] width 232 height 61
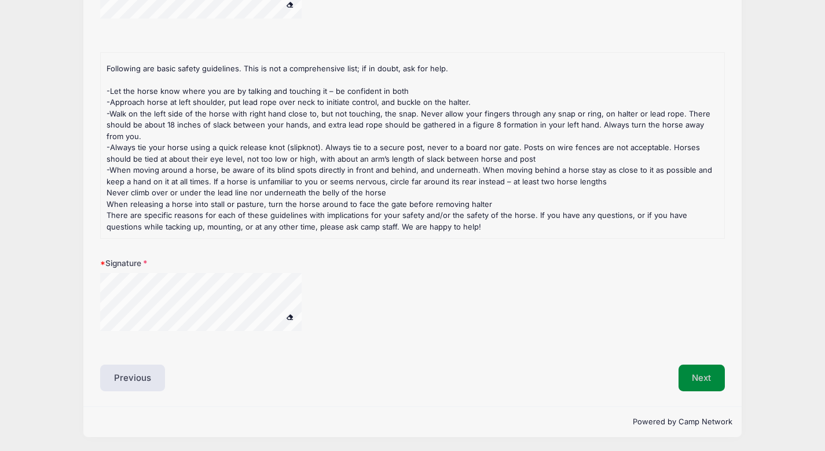
click at [698, 380] on button "Next" at bounding box center [702, 377] width 47 height 27
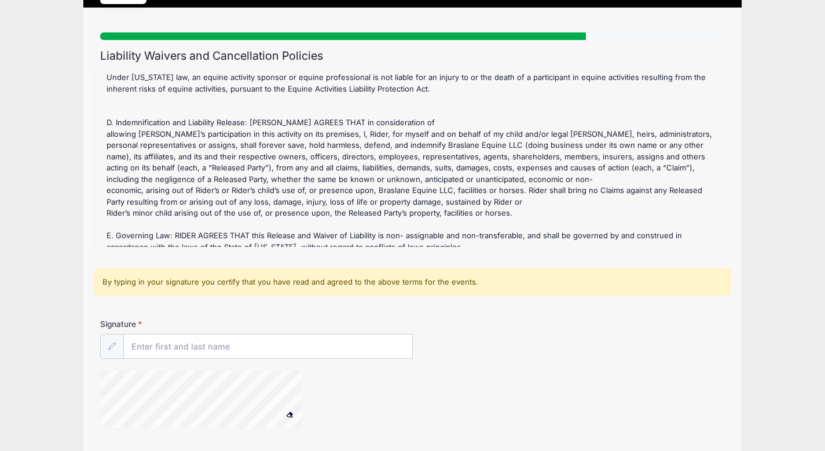
scroll to position [718, 0]
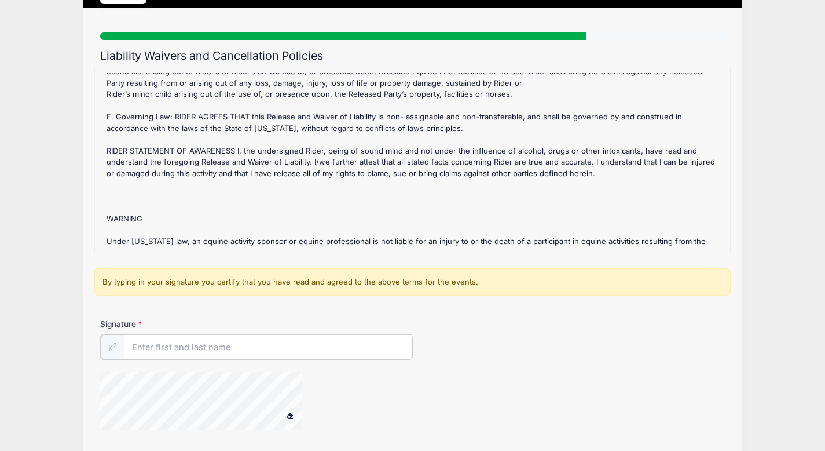
click at [146, 346] on input "Signature" at bounding box center [268, 346] width 288 height 25
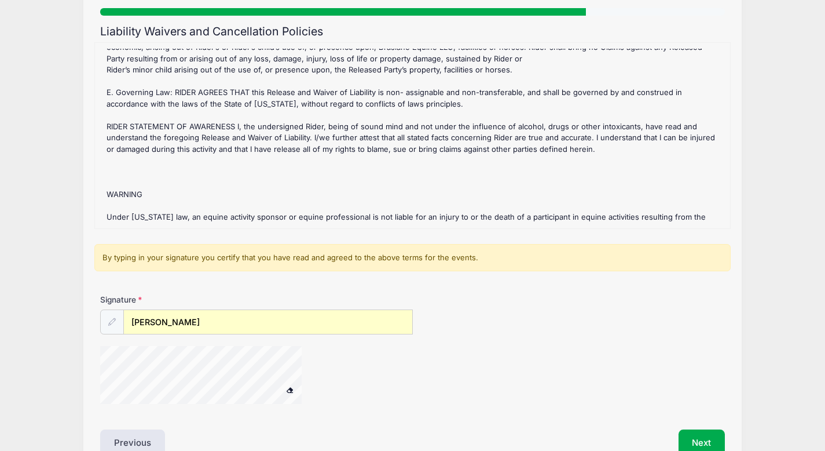
scroll to position [93, 0]
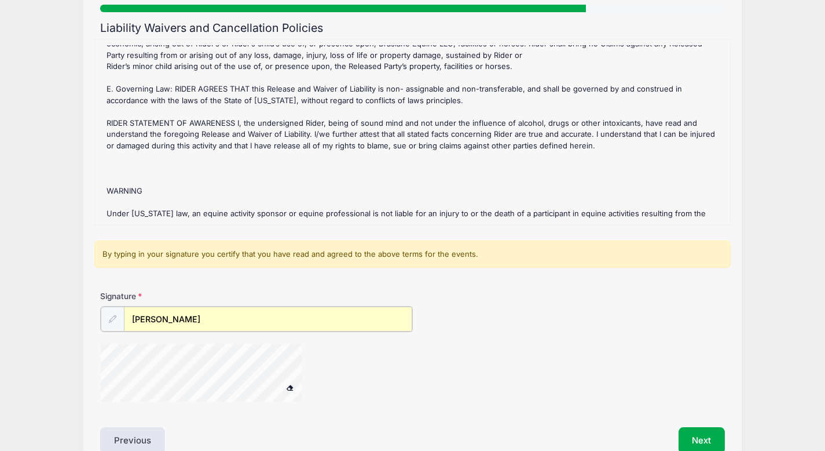
click at [187, 324] on input "[PERSON_NAME]" at bounding box center [268, 318] width 288 height 25
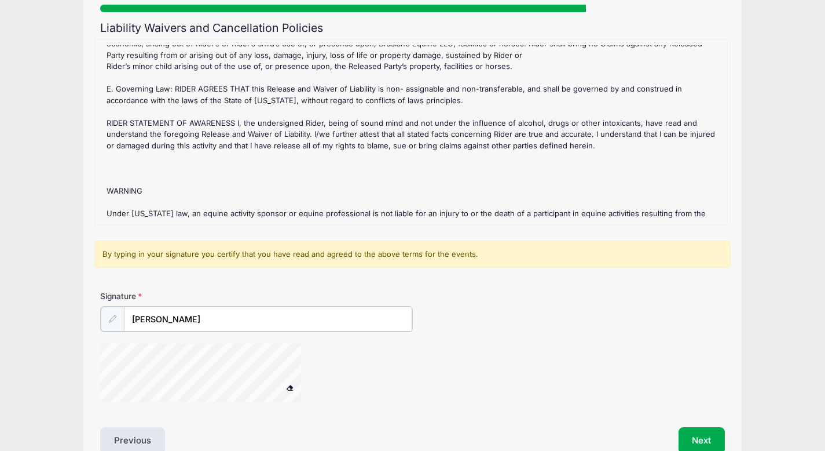
click at [283, 380] on div at bounding box center [216, 373] width 232 height 61
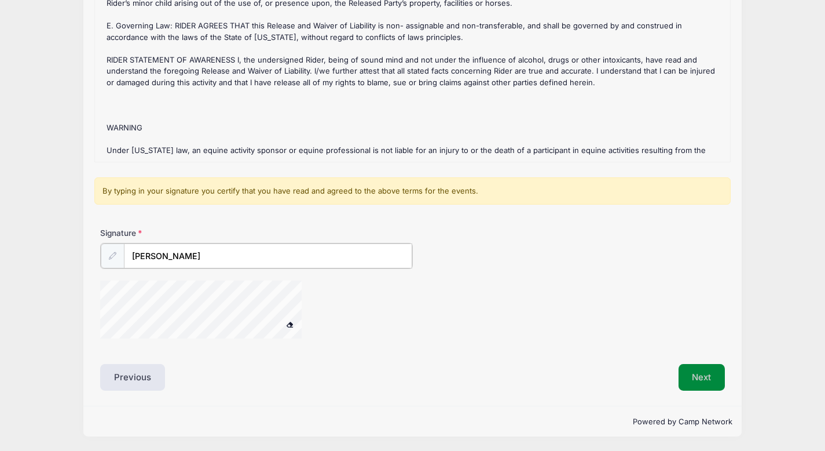
type input "Sarah Goddard Adler"
click at [692, 379] on button "Next" at bounding box center [702, 377] width 47 height 27
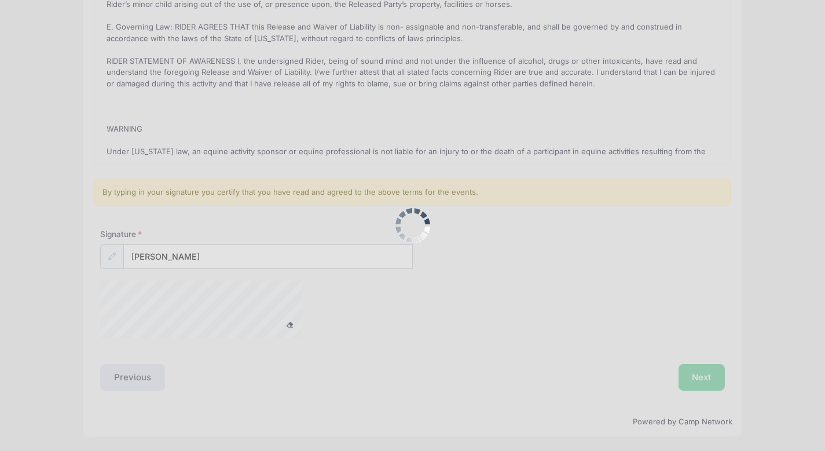
scroll to position [0, 0]
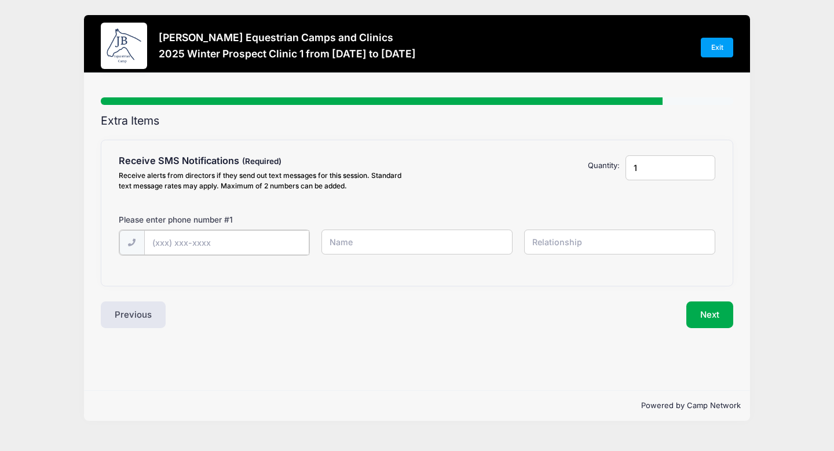
click at [199, 242] on input "text" at bounding box center [226, 242] width 165 height 25
type input "(630) 945-2880"
click at [369, 239] on input "text" at bounding box center [417, 241] width 192 height 25
type input "Kate Adler"
type input "Rider"
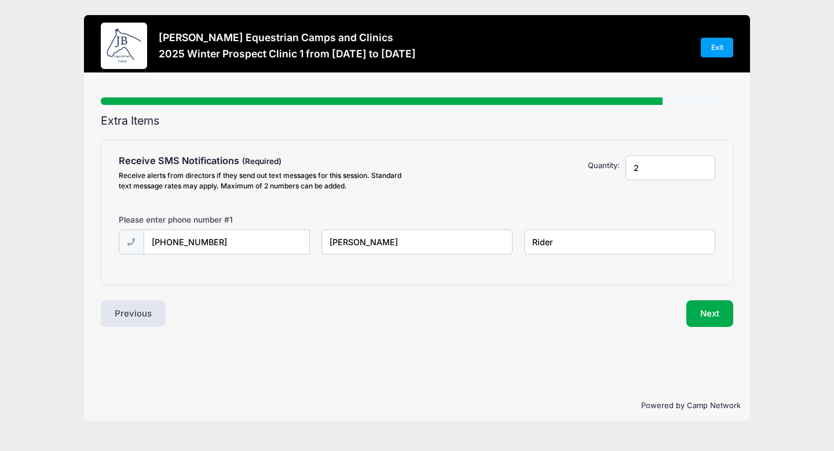
type input "2"
click at [703, 165] on input "2" at bounding box center [670, 167] width 90 height 25
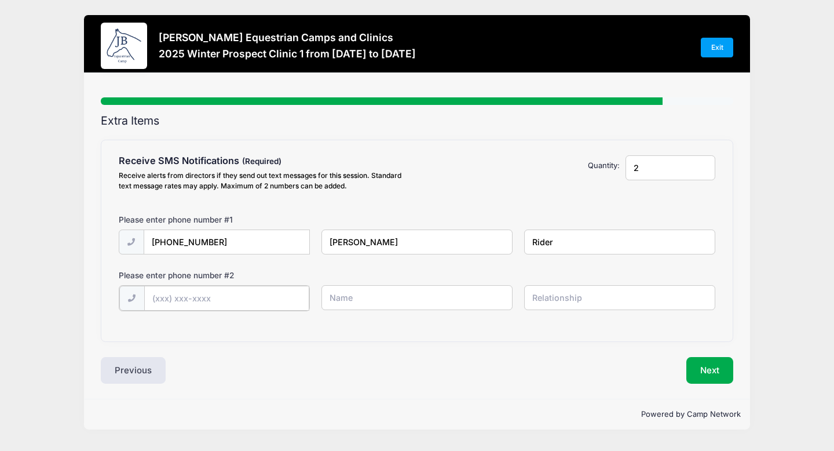
click at [197, 296] on input "text" at bounding box center [226, 297] width 165 height 25
type input "(847) 224-6596"
type input "Sarah Goddard Adler"
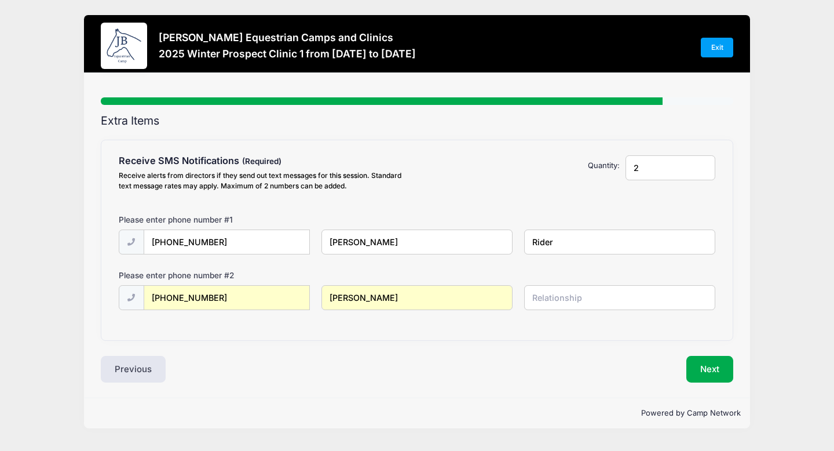
click at [559, 301] on input "text" at bounding box center [620, 297] width 192 height 25
type input "Mother"
click at [722, 365] on button "Next" at bounding box center [709, 369] width 47 height 27
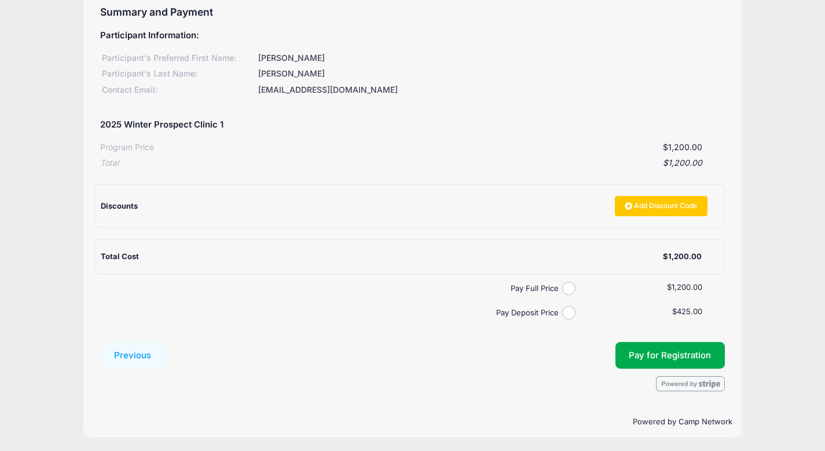
scroll to position [109, 0]
click at [564, 312] on input "Pay Deposit Price" at bounding box center [568, 311] width 13 height 13
radio input "true"
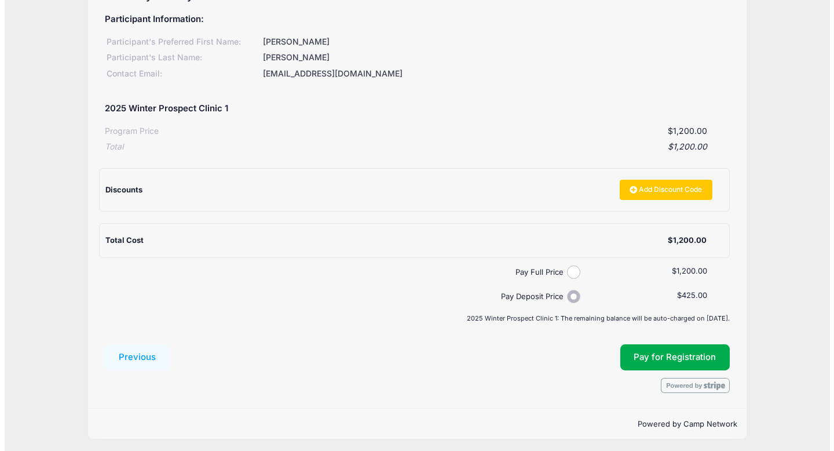
scroll to position [127, 0]
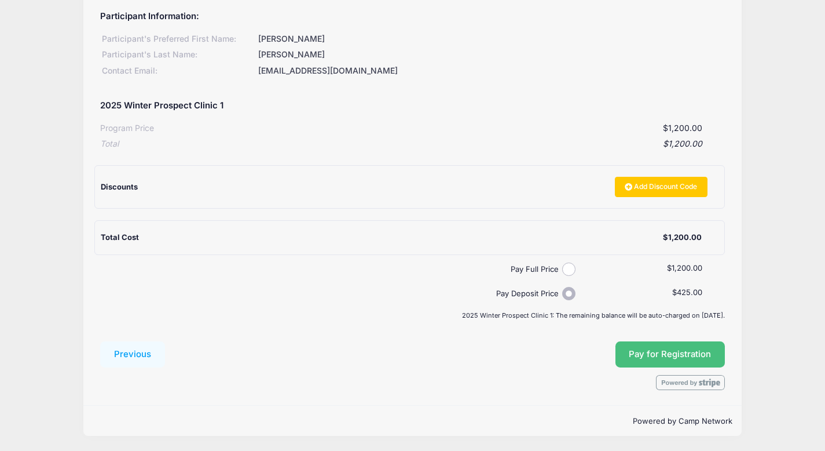
click at [671, 354] on button "Pay for Registration" at bounding box center [671, 354] width 110 height 27
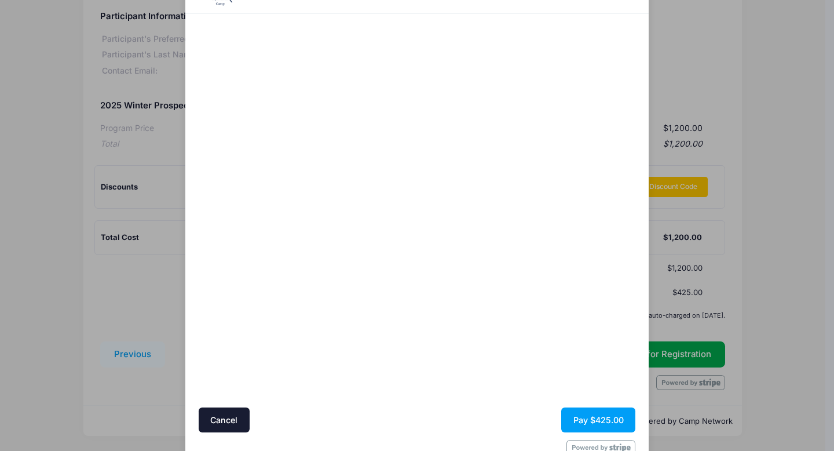
scroll to position [60, 0]
click at [596, 416] on button "Pay $425.00" at bounding box center [598, 421] width 74 height 25
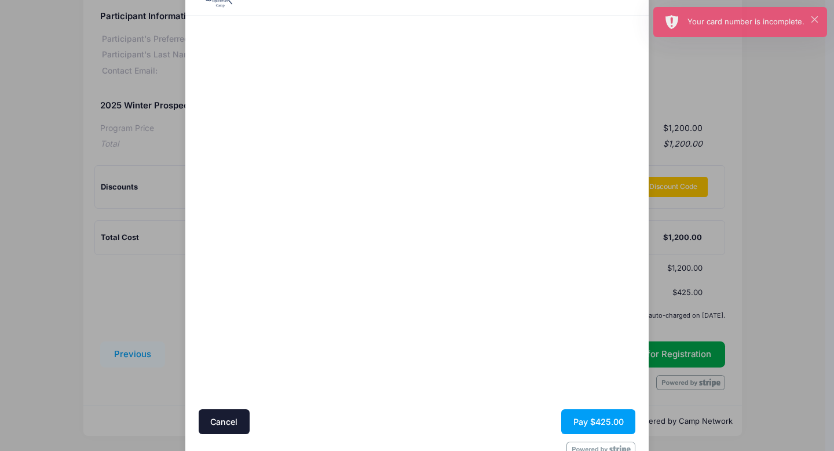
click at [760, 114] on div "Jessica Braswell Equestrian Camps and Clinics Registration for 2025 Winter Pros…" at bounding box center [417, 225] width 834 height 451
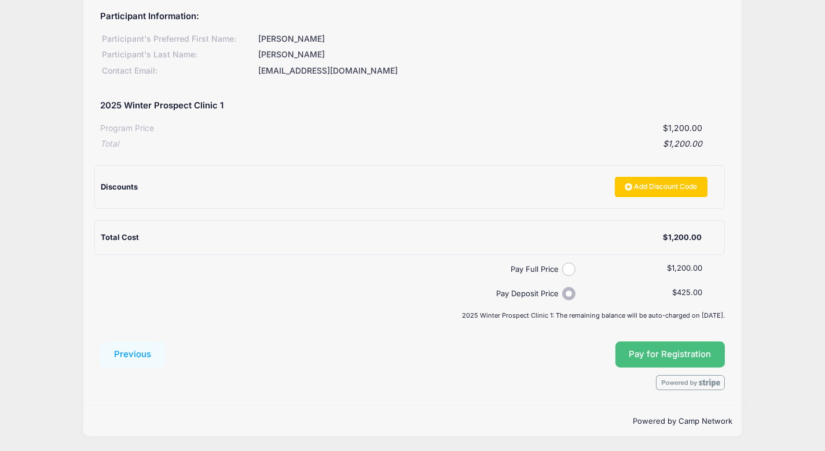
click at [635, 347] on button "Pay for Registration" at bounding box center [671, 354] width 110 height 27
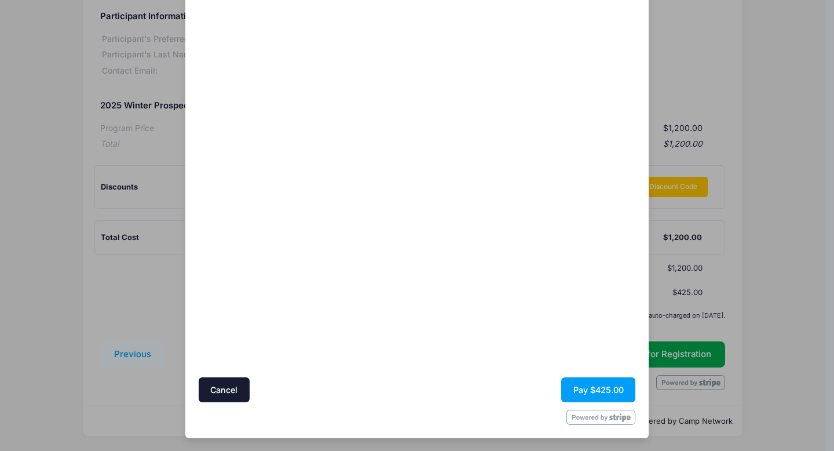
scroll to position [91, 0]
click at [749, 134] on div "Jessica Braswell Equestrian Camps and Clinics Registration for 2025 Winter Pros…" at bounding box center [417, 225] width 834 height 451
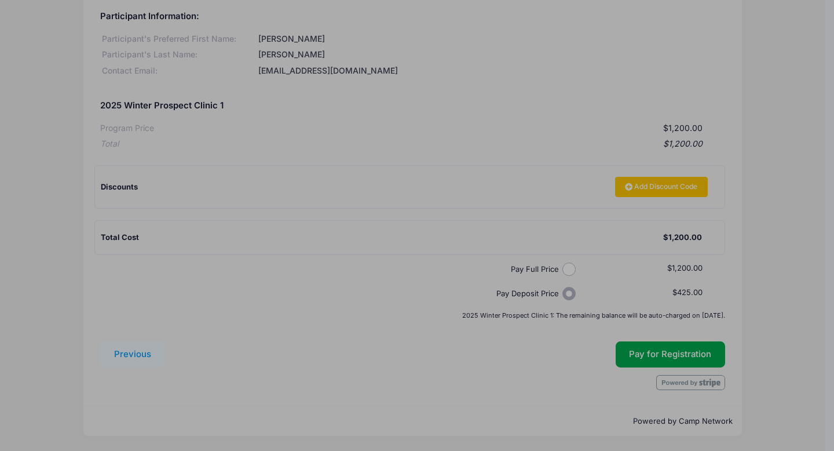
scroll to position [0, 0]
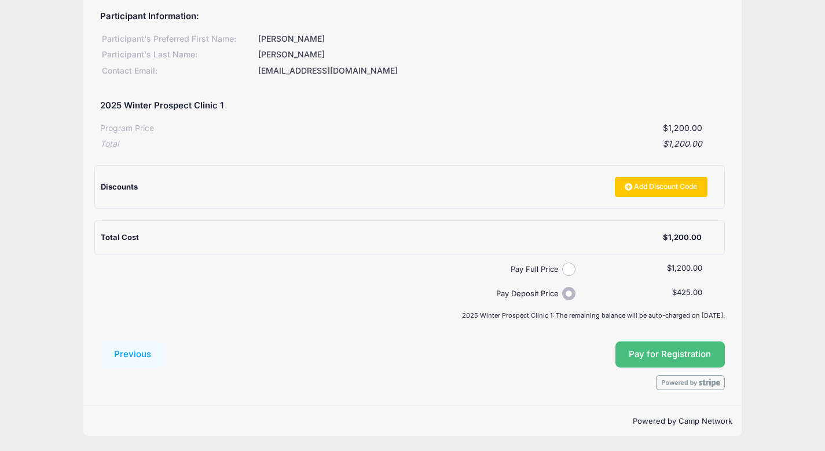
click at [654, 355] on button "Pay for Registration" at bounding box center [671, 354] width 110 height 27
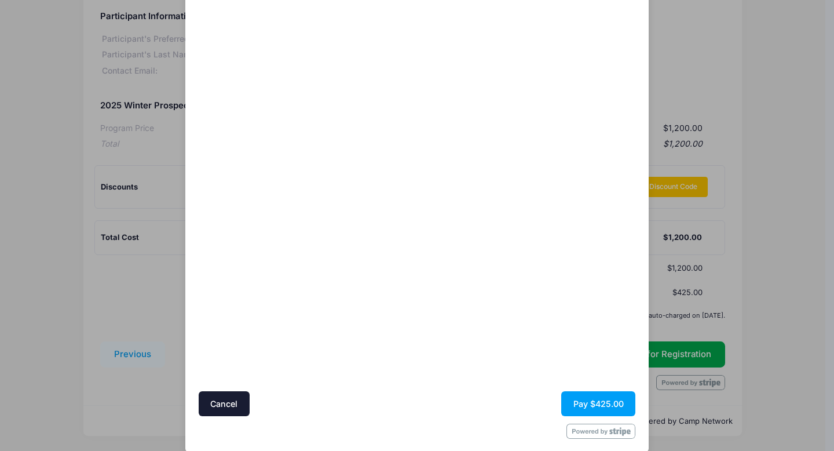
scroll to position [91, 0]
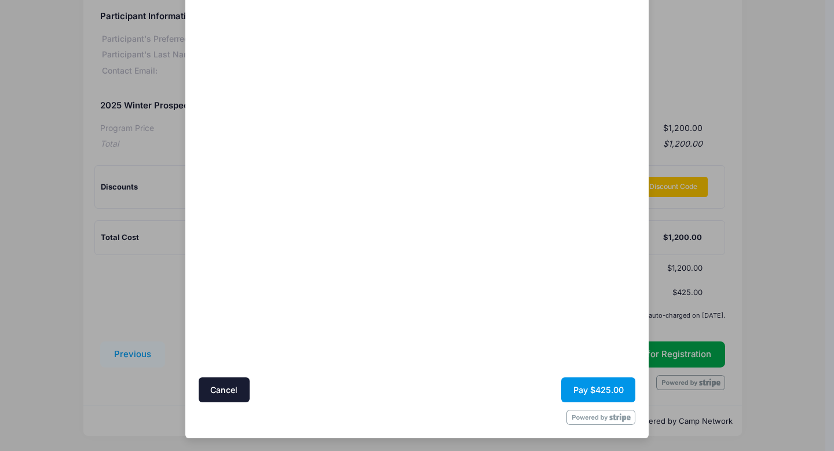
click at [598, 384] on button "Pay $425.00" at bounding box center [598, 389] width 74 height 25
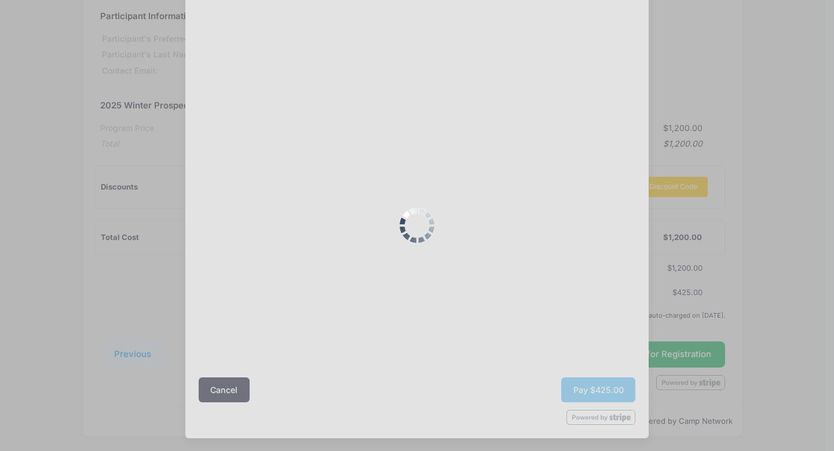
scroll to position [0, 0]
